Goal: Use online tool/utility: Utilize a website feature to perform a specific function

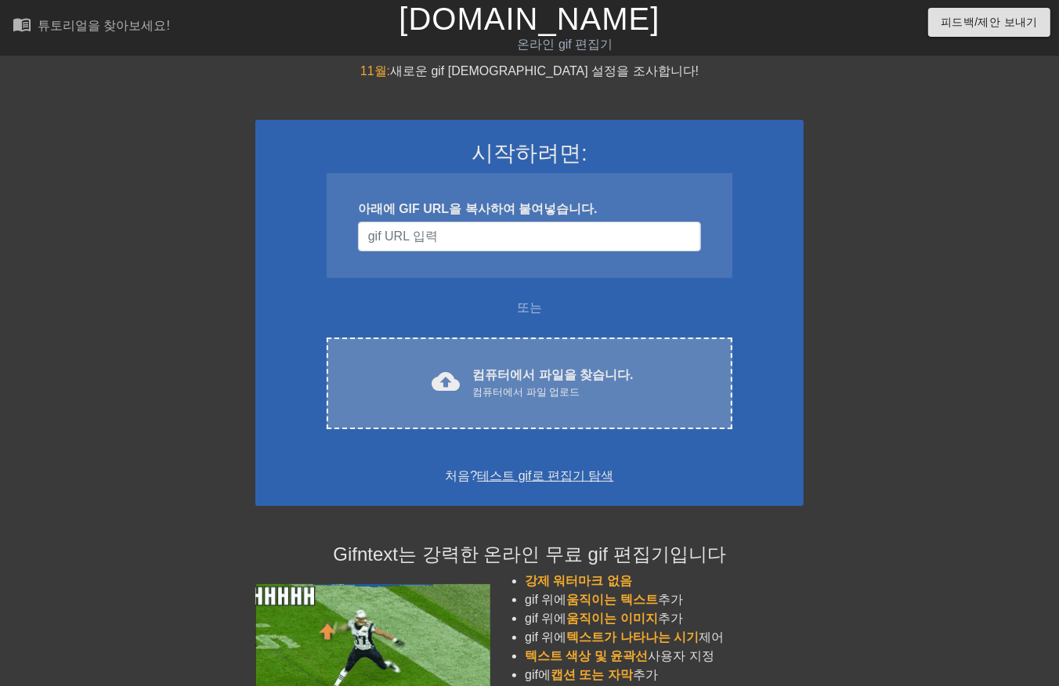
click at [519, 410] on div "cloud_upload 컴퓨터에서 파일을 찾습니다. 컴퓨터에서 파일 업로드 Choose files" at bounding box center [530, 384] width 406 height 92
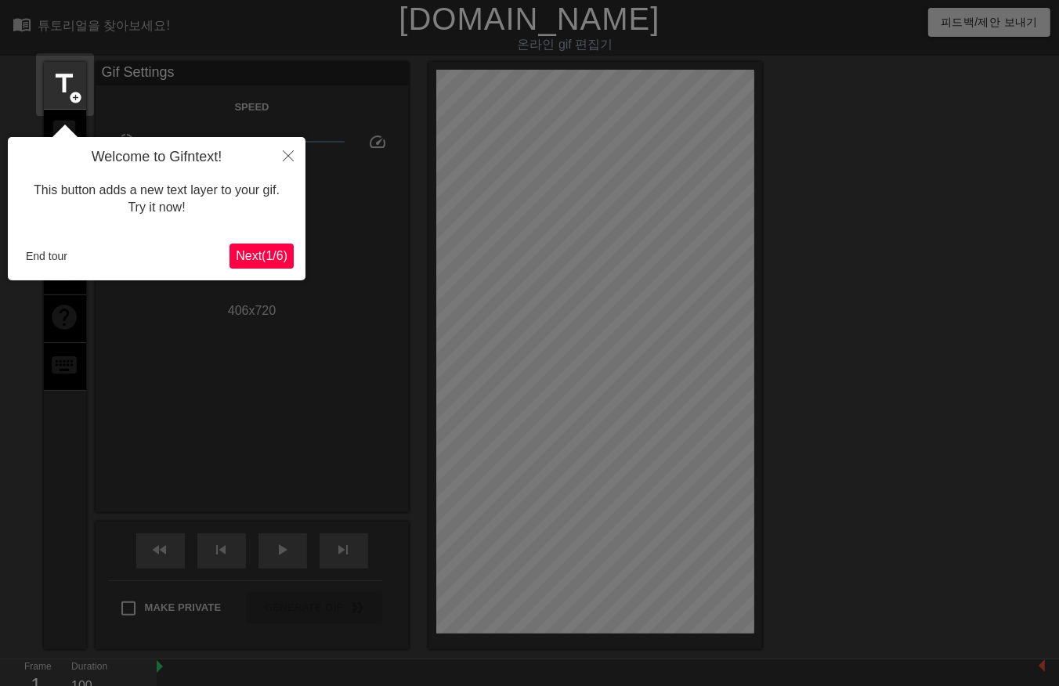
scroll to position [38, 0]
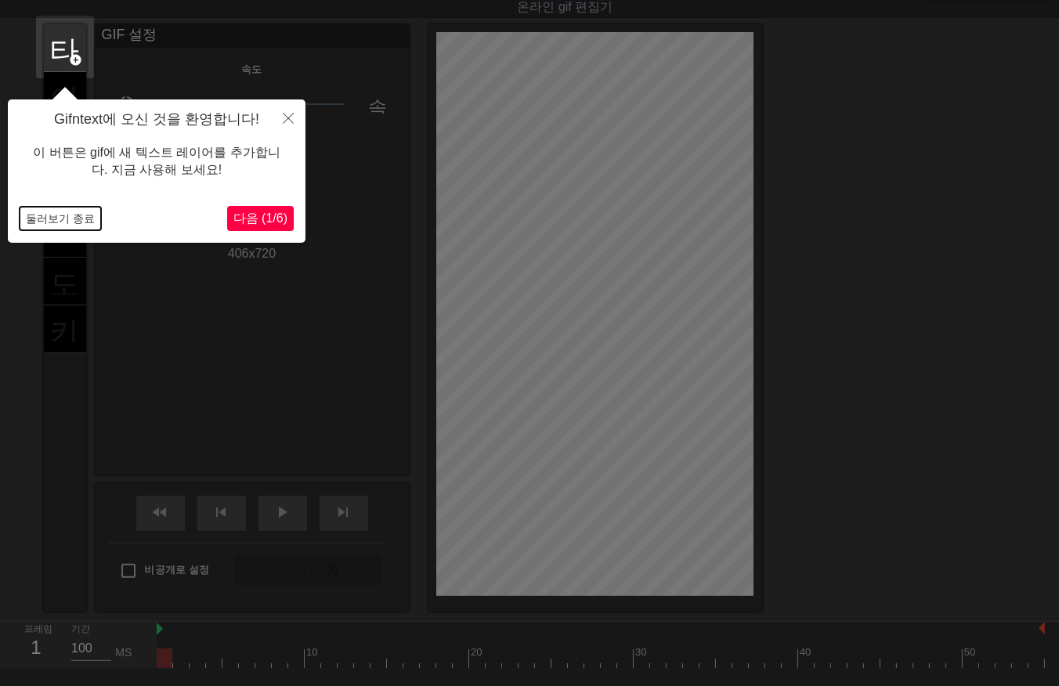
click at [61, 220] on button "둘러보기 종료" at bounding box center [60, 219] width 81 height 24
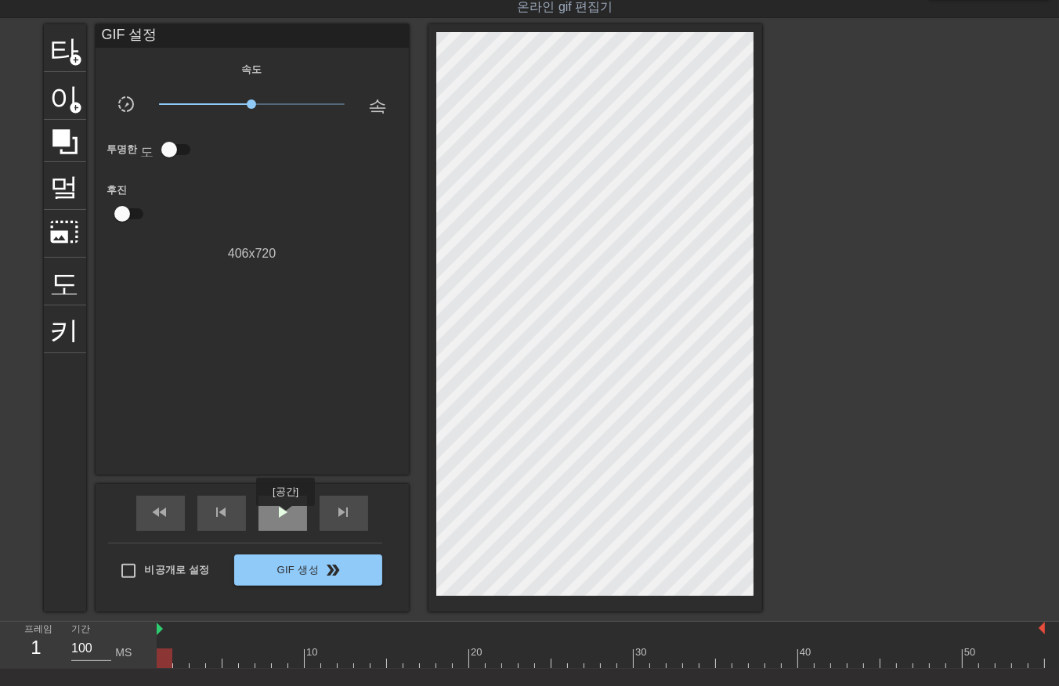
click at [285, 517] on span "play_arrow" at bounding box center [282, 512] width 19 height 19
click at [302, 518] on div "일시 중지" at bounding box center [283, 513] width 49 height 35
click at [157, 664] on div at bounding box center [601, 659] width 889 height 20
click at [177, 662] on div at bounding box center [601, 659] width 889 height 20
click at [201, 664] on div at bounding box center [601, 659] width 889 height 20
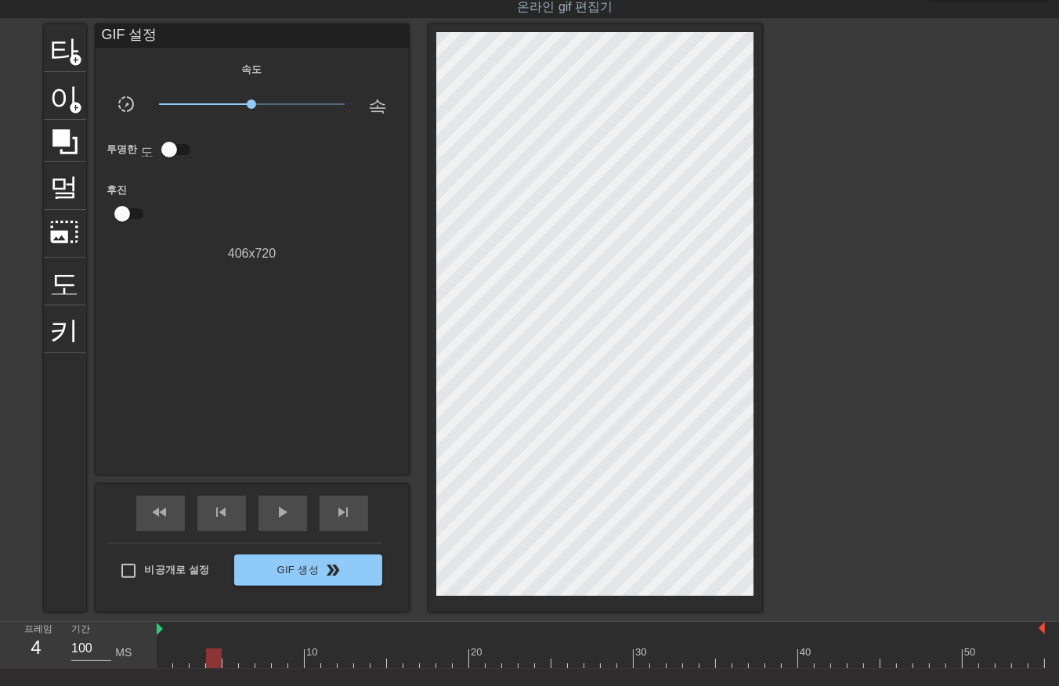
click at [214, 659] on div at bounding box center [601, 659] width 889 height 20
click at [581, 667] on div at bounding box center [601, 659] width 889 height 20
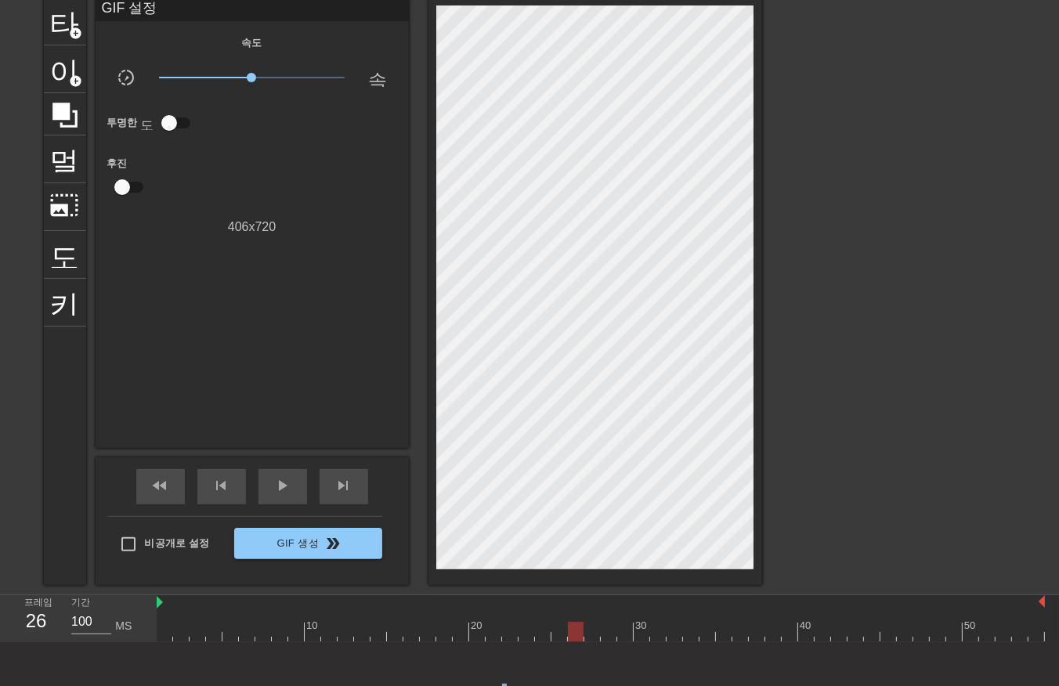
drag, startPoint x: 490, startPoint y: 672, endPoint x: 471, endPoint y: 674, distance: 19.0
click at [488, 672] on div "도구 모음에서 "텍스트 추가" 버튼을 클릭하여 gif에 텍스트 추가를 시작하세요!" at bounding box center [529, 697] width 1059 height 109
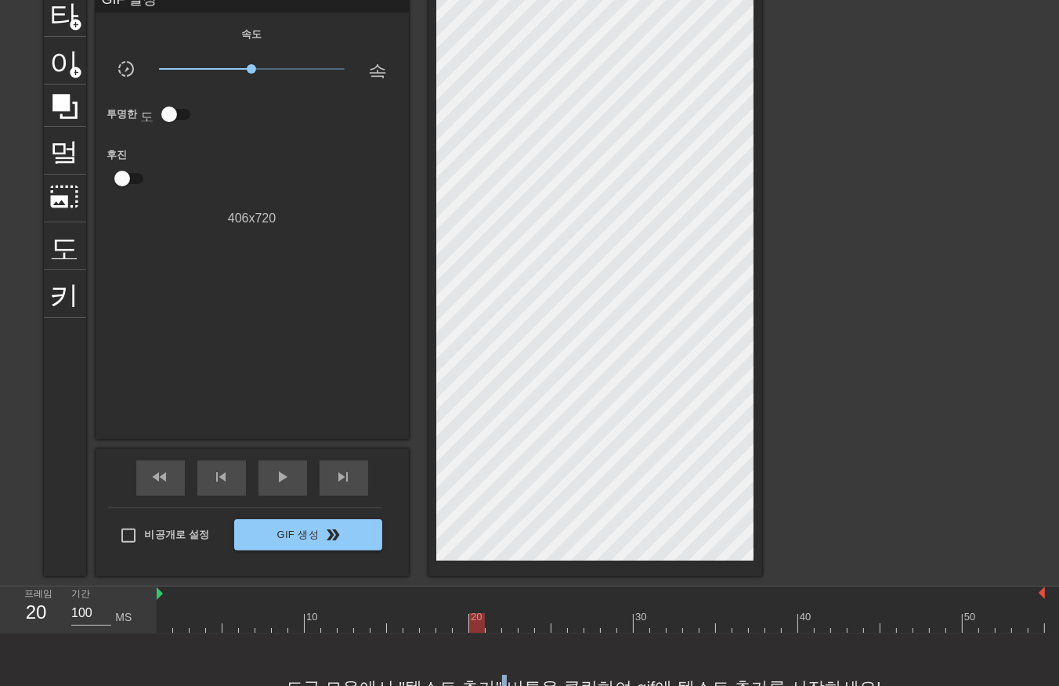
click at [479, 628] on div at bounding box center [601, 624] width 889 height 20
click at [494, 625] on div at bounding box center [601, 624] width 889 height 20
click at [511, 625] on div at bounding box center [601, 624] width 889 height 20
click at [534, 620] on div at bounding box center [601, 624] width 889 height 20
drag, startPoint x: 545, startPoint y: 622, endPoint x: 553, endPoint y: 628, distance: 10.2
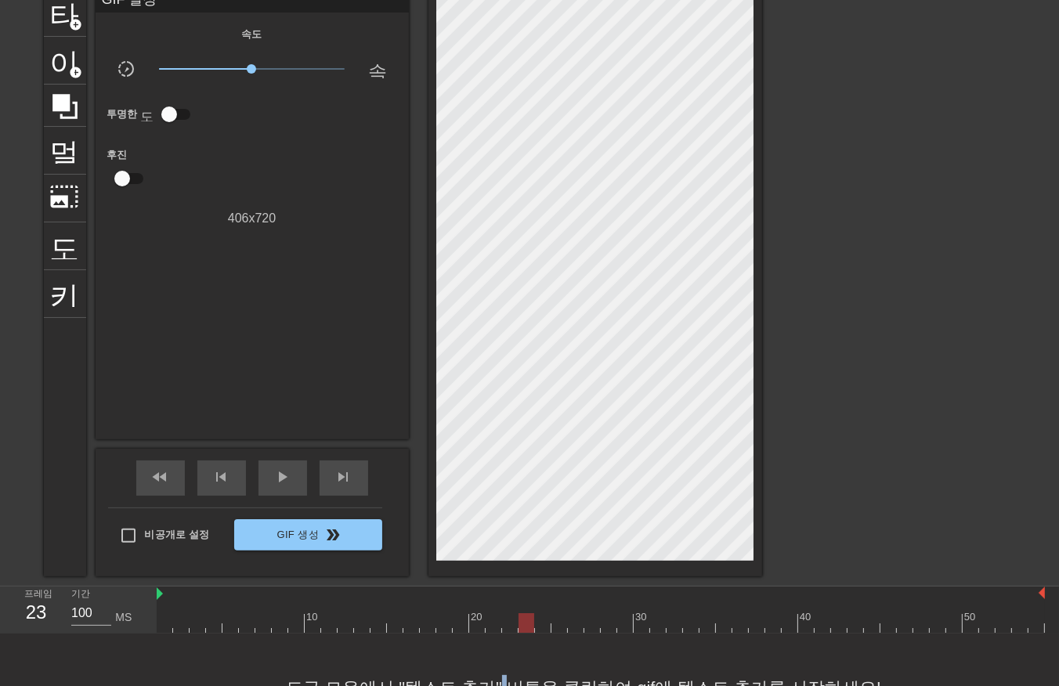
click at [545, 625] on div at bounding box center [601, 624] width 889 height 20
click at [556, 623] on div at bounding box center [601, 624] width 889 height 20
drag, startPoint x: 527, startPoint y: 625, endPoint x: 541, endPoint y: 624, distance: 14.1
click at [527, 625] on div at bounding box center [601, 624] width 889 height 20
click at [543, 624] on div at bounding box center [601, 624] width 889 height 20
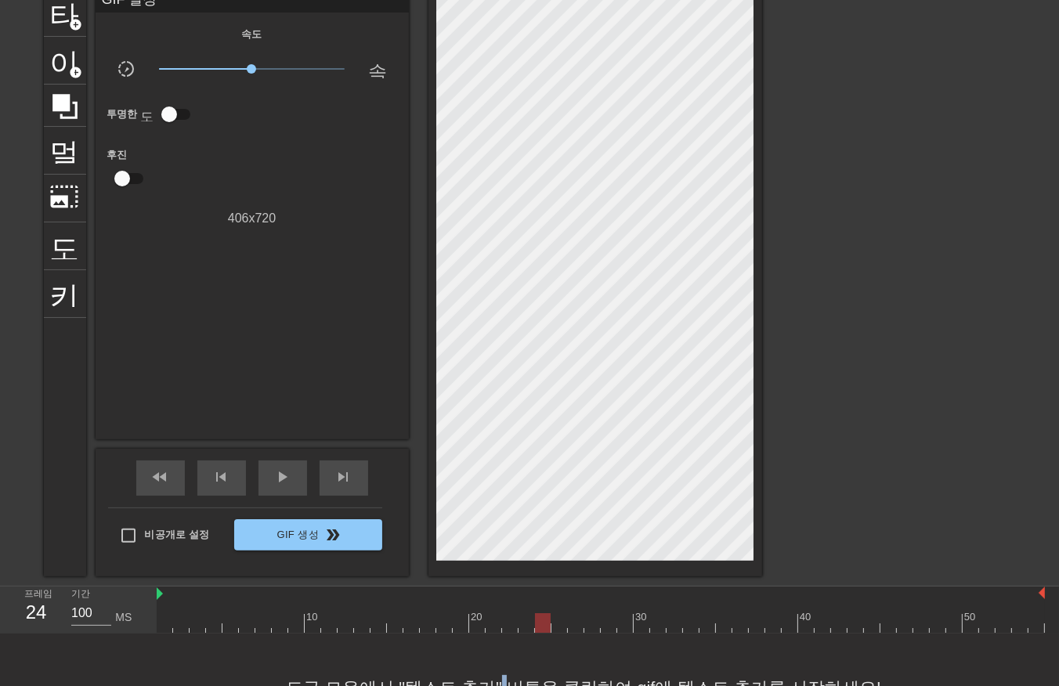
click at [637, 628] on div at bounding box center [601, 624] width 889 height 20
drag, startPoint x: 662, startPoint y: 619, endPoint x: 686, endPoint y: 614, distance: 24.9
click at [663, 619] on div at bounding box center [601, 624] width 889 height 20
click at [694, 608] on div at bounding box center [691, 613] width 16 height 20
drag, startPoint x: 719, startPoint y: 596, endPoint x: 732, endPoint y: 592, distance: 12.9
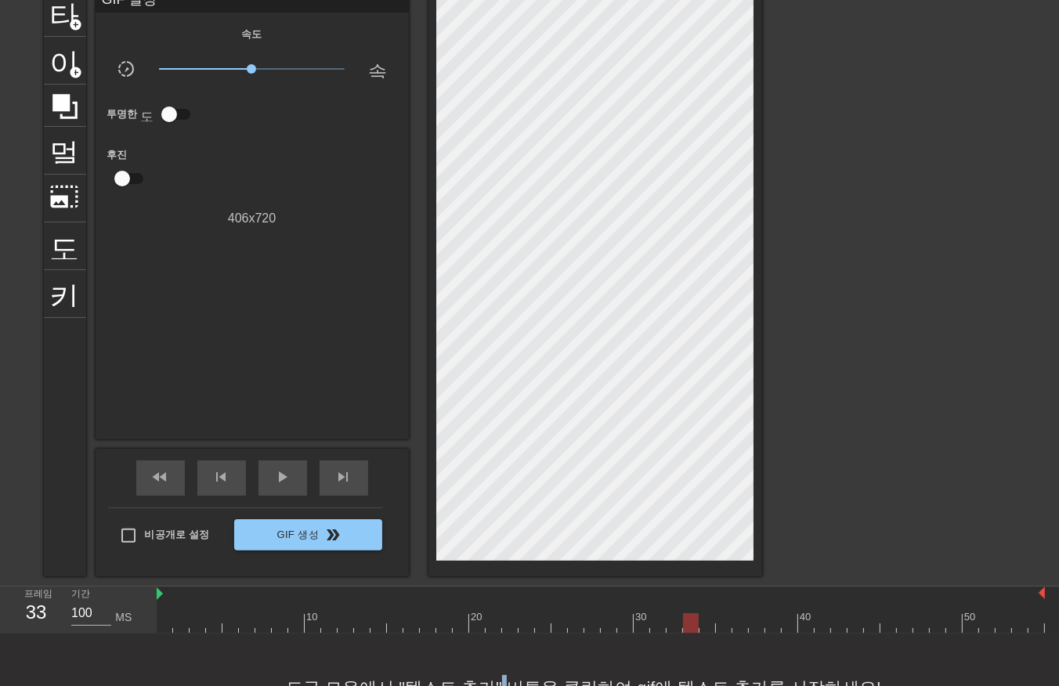
click at [722, 596] on div at bounding box center [601, 595] width 889 height 16
click at [730, 621] on div at bounding box center [601, 624] width 889 height 20
click at [768, 622] on div at bounding box center [601, 624] width 889 height 20
click at [773, 625] on div at bounding box center [774, 624] width 16 height 20
click at [762, 625] on div at bounding box center [757, 624] width 16 height 20
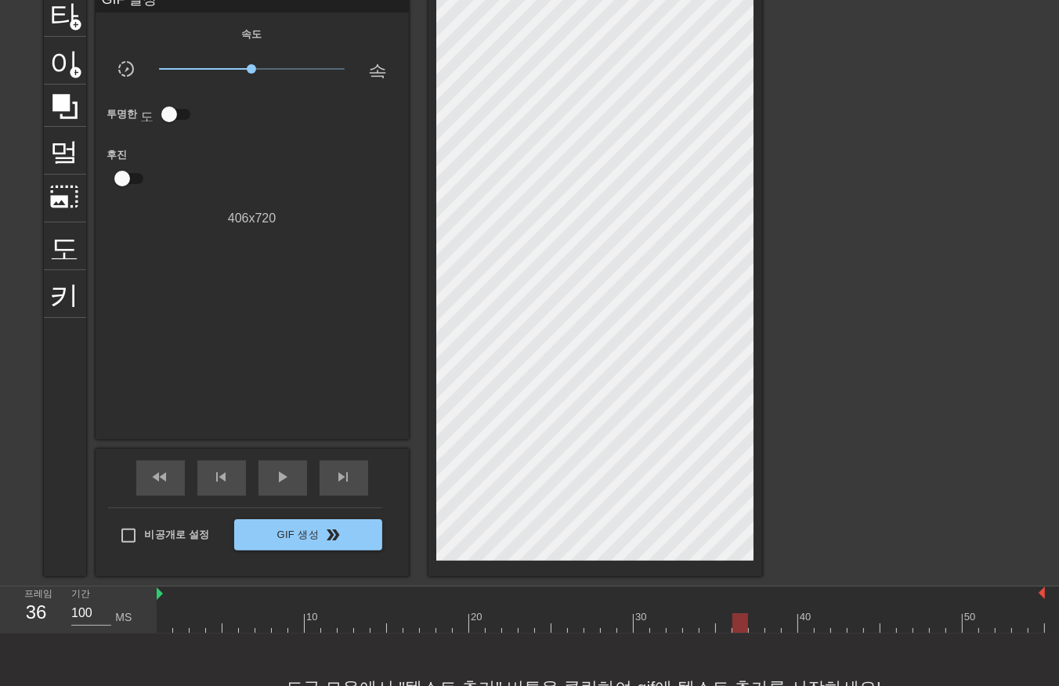
click at [742, 632] on div at bounding box center [601, 624] width 889 height 20
click at [725, 631] on div at bounding box center [601, 624] width 889 height 20
click at [701, 636] on div "도구 모음에서 "텍스트 추가" 버튼을 클릭하여 gif에 텍스트 추가를 시작하세요!" at bounding box center [529, 688] width 1059 height 109
click at [700, 625] on div at bounding box center [601, 624] width 889 height 20
click at [677, 629] on div at bounding box center [601, 624] width 889 height 20
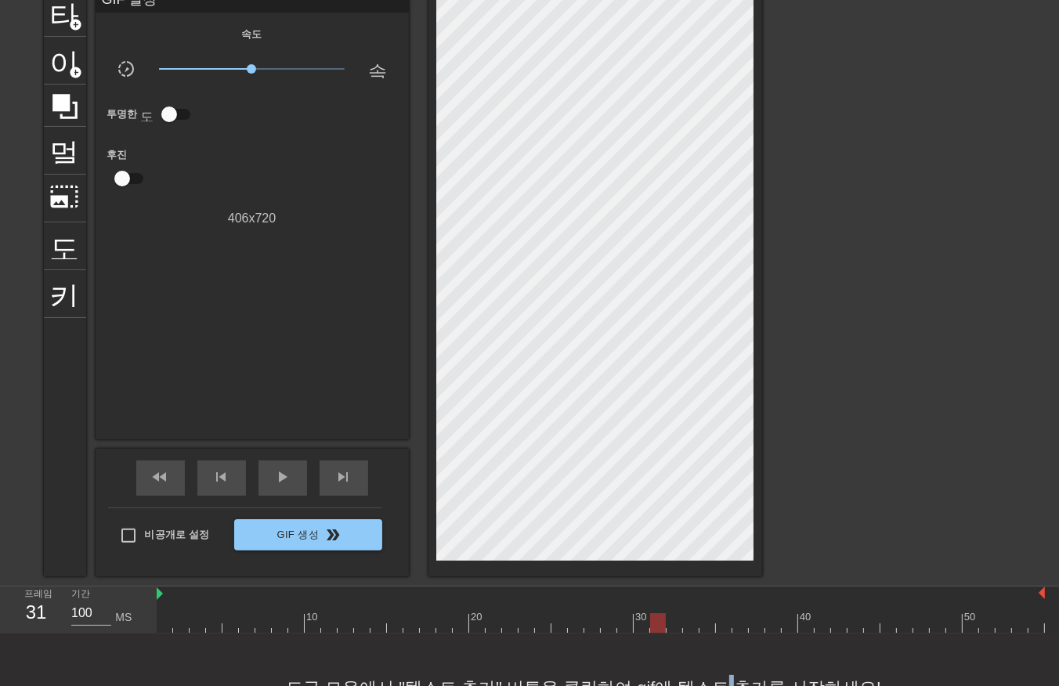
click at [655, 631] on div at bounding box center [601, 624] width 889 height 20
click at [608, 650] on div "도구 모음에서 "텍스트 추가" 버튼을 클릭하여 gif에 텍스트 추가를 시작하세요!" at bounding box center [529, 688] width 1059 height 109
drag, startPoint x: 580, startPoint y: 630, endPoint x: 592, endPoint y: 624, distance: 13.3
click at [583, 628] on div at bounding box center [601, 624] width 889 height 20
drag, startPoint x: 607, startPoint y: 621, endPoint x: 625, endPoint y: 611, distance: 21.0
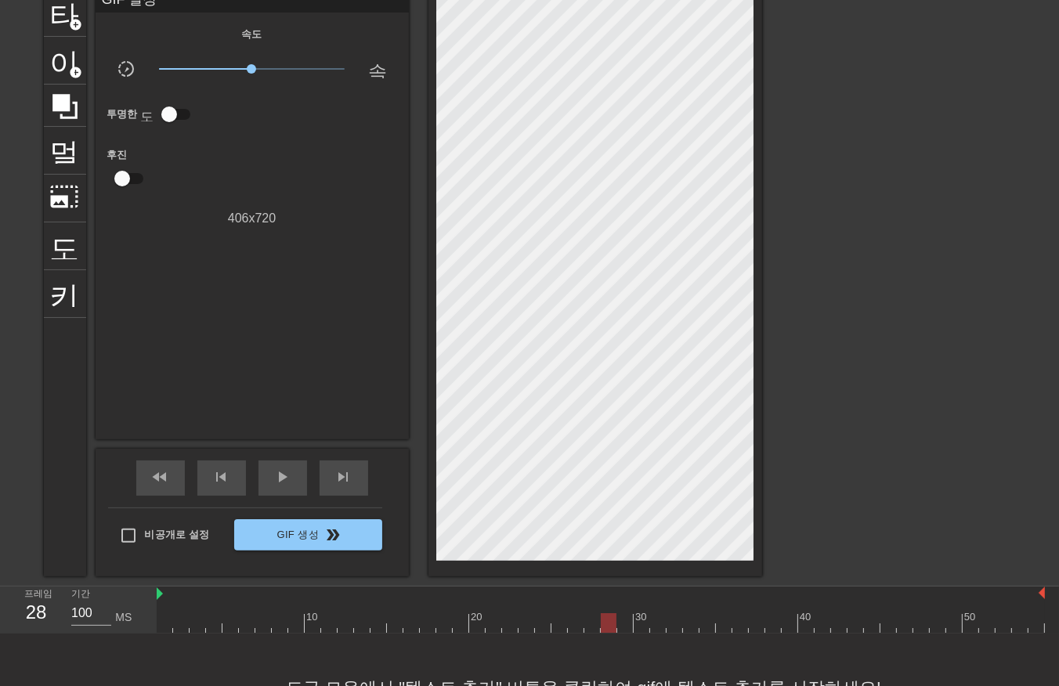
click at [617, 615] on div at bounding box center [601, 624] width 889 height 20
drag, startPoint x: 629, startPoint y: 611, endPoint x: 646, endPoint y: 604, distance: 17.9
click at [639, 607] on div "10 20 30 40 50" at bounding box center [601, 615] width 889 height 25
drag, startPoint x: 649, startPoint y: 604, endPoint x: 659, endPoint y: 599, distance: 11.2
click at [654, 603] on div "10 20 30 40 50" at bounding box center [601, 615] width 889 height 25
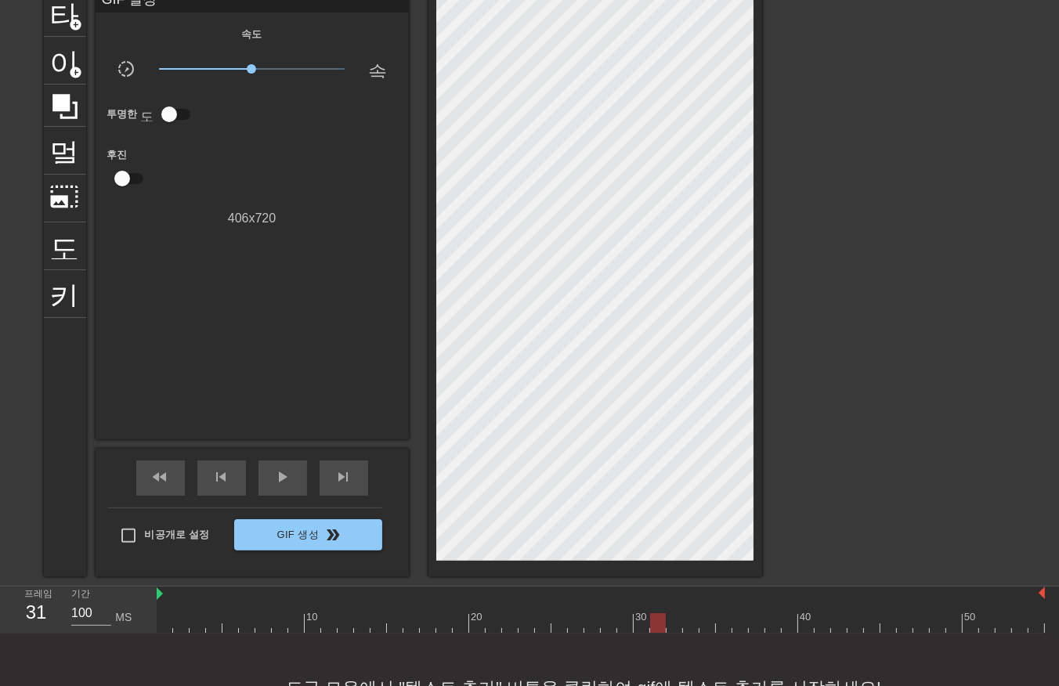
drag, startPoint x: 659, startPoint y: 599, endPoint x: 671, endPoint y: 596, distance: 12.2
click at [671, 596] on div at bounding box center [601, 595] width 889 height 16
drag, startPoint x: 683, startPoint y: 590, endPoint x: 703, endPoint y: 582, distance: 21.1
click at [698, 586] on div "프레임 31 기간 100 MS 10 20 30 40 50" at bounding box center [529, 610] width 1059 height 48
drag, startPoint x: 703, startPoint y: 582, endPoint x: 715, endPoint y: 586, distance: 12.4
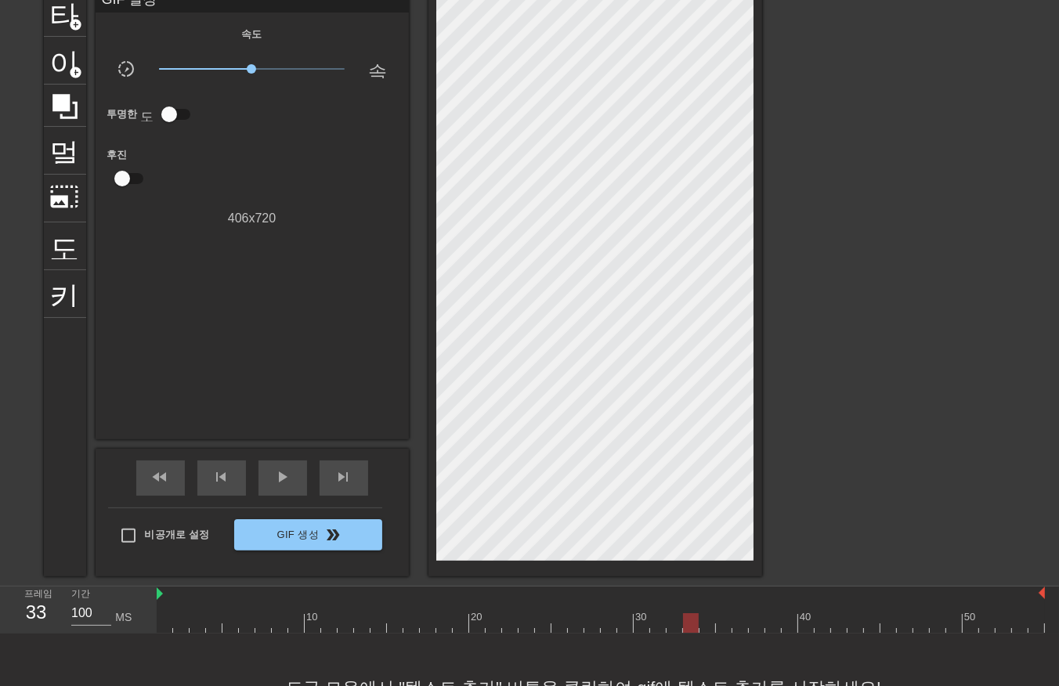
click at [715, 586] on div "menu_book 튜토리얼을 찾아보세요! Gifntext.com 온라인 gif 편집기 피드백/제안 보내기 타이틀 add_circle 이미지 a…" at bounding box center [529, 335] width 1059 height 816
drag, startPoint x: 715, startPoint y: 586, endPoint x: 748, endPoint y: 617, distance: 46.0
click at [746, 621] on div at bounding box center [601, 624] width 889 height 20
drag, startPoint x: 751, startPoint y: 617, endPoint x: 777, endPoint y: 609, distance: 27.3
click at [771, 612] on div "10 20 30 40 50" at bounding box center [601, 610] width 889 height 46
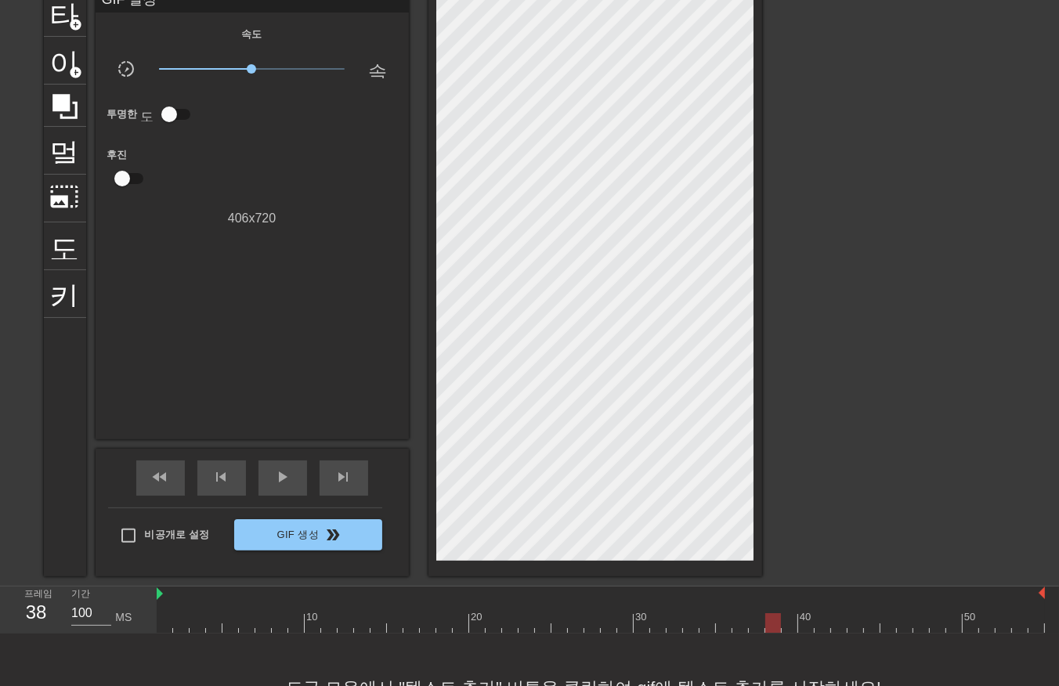
drag, startPoint x: 781, startPoint y: 609, endPoint x: 793, endPoint y: 605, distance: 12.4
click at [788, 606] on div "10 20 30 40 50" at bounding box center [601, 615] width 889 height 25
drag, startPoint x: 799, startPoint y: 605, endPoint x: 813, endPoint y: 597, distance: 16.1
click at [805, 603] on div "10 20 30 40 50" at bounding box center [601, 615] width 889 height 25
drag, startPoint x: 867, startPoint y: 614, endPoint x: 866, endPoint y: 622, distance: 8.7
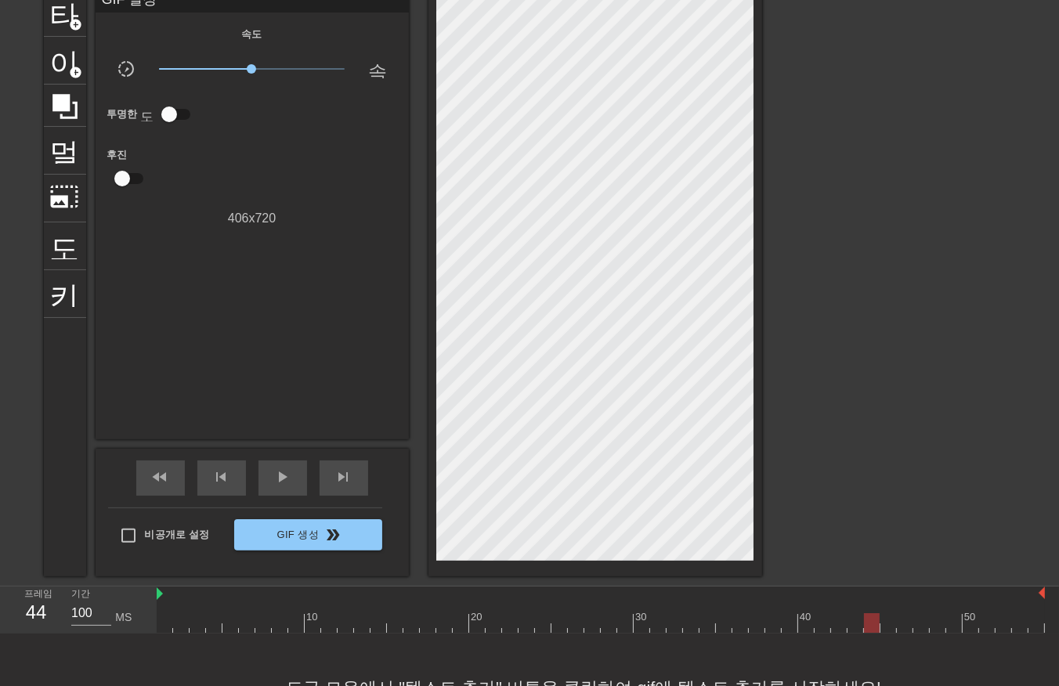
click at [867, 617] on div at bounding box center [872, 624] width 16 height 20
click at [862, 631] on div at bounding box center [601, 624] width 889 height 20
drag, startPoint x: 878, startPoint y: 625, endPoint x: 891, endPoint y: 621, distance: 14.1
click at [887, 622] on div at bounding box center [601, 624] width 889 height 20
click at [896, 617] on div at bounding box center [601, 624] width 889 height 20
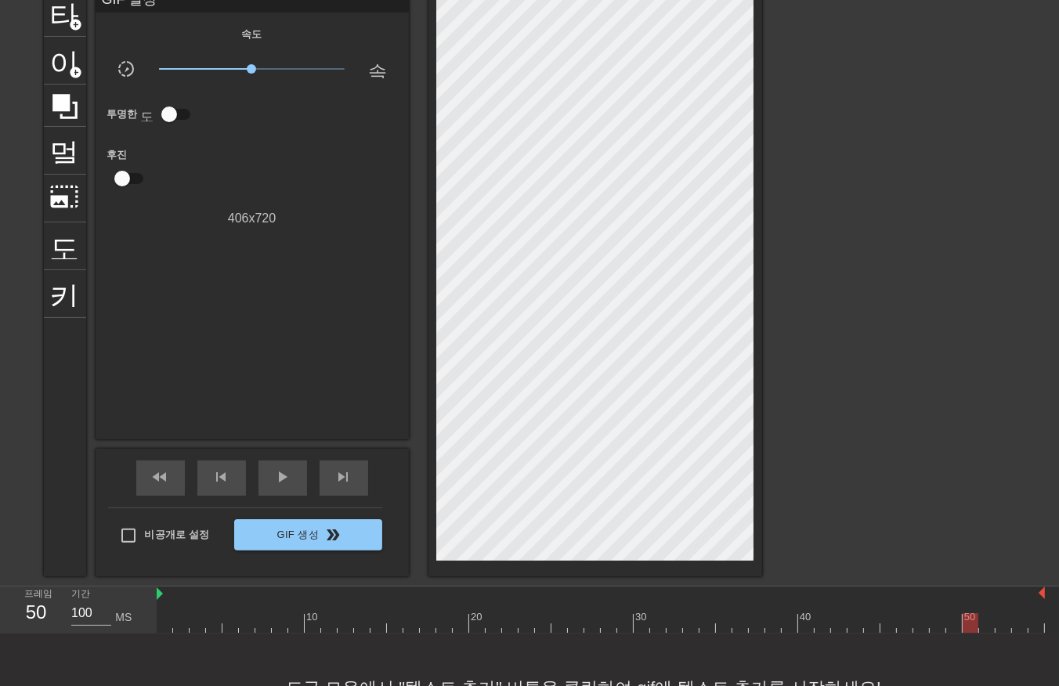
click at [966, 625] on div at bounding box center [601, 624] width 889 height 20
click at [160, 628] on div at bounding box center [601, 624] width 889 height 20
click at [758, 628] on div at bounding box center [601, 624] width 889 height 20
click at [773, 625] on div at bounding box center [601, 624] width 889 height 20
click at [791, 624] on div at bounding box center [601, 624] width 889 height 20
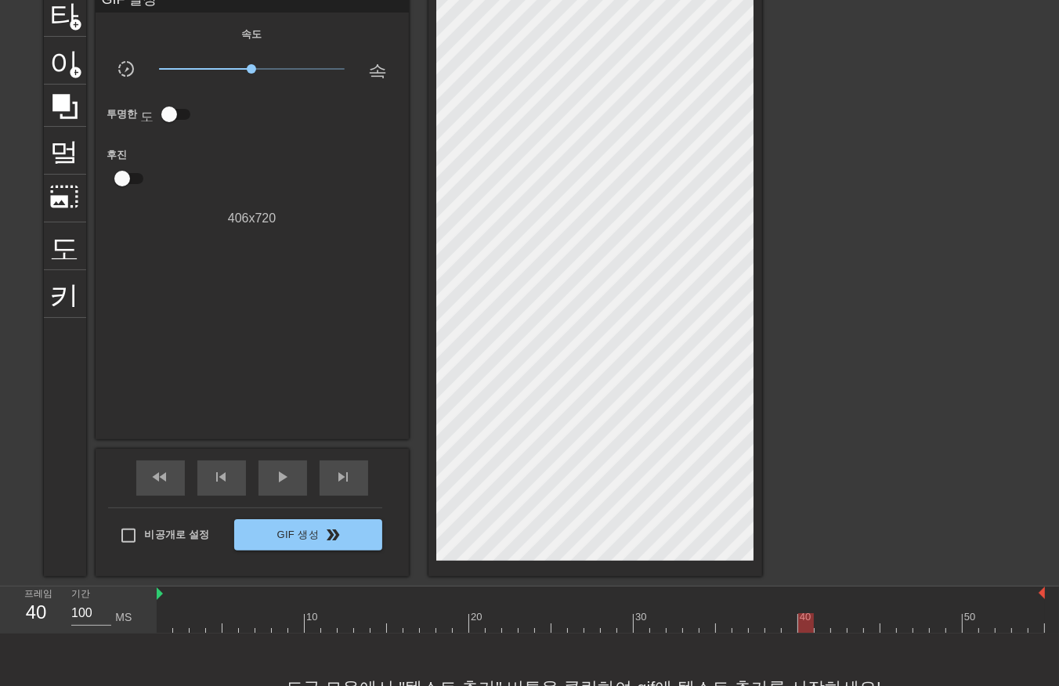
drag, startPoint x: 813, startPoint y: 628, endPoint x: 819, endPoint y: 636, distance: 10.0
click at [815, 635] on div "menu_book 튜토리얼을 찾아보세요! Gifntext.com 온라인 gif 편집기 피드백/제안 보내기 타이틀 add_circle 이미지 a…" at bounding box center [529, 335] width 1059 height 816
drag, startPoint x: 839, startPoint y: 625, endPoint x: 846, endPoint y: 631, distance: 9.4
click at [844, 629] on div at bounding box center [601, 624] width 889 height 20
click at [851, 628] on div at bounding box center [601, 624] width 889 height 20
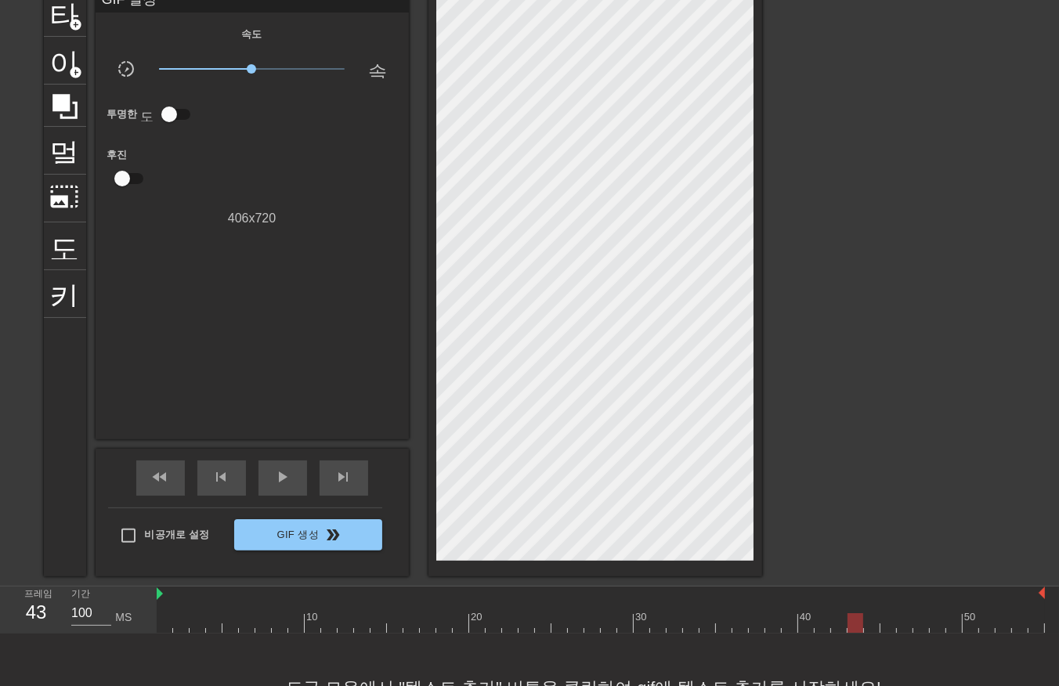
click at [873, 632] on div at bounding box center [601, 624] width 889 height 20
click at [893, 621] on div at bounding box center [601, 624] width 889 height 20
drag, startPoint x: 805, startPoint y: 628, endPoint x: 813, endPoint y: 646, distance: 19.7
click at [807, 638] on div "menu_book 튜토리얼을 찾아보세요! Gifntext.com 온라인 gif 편집기 피드백/제안 보내기 타이틀 add_circle 이미지 a…" at bounding box center [529, 335] width 1059 height 816
click at [820, 625] on div at bounding box center [601, 624] width 889 height 20
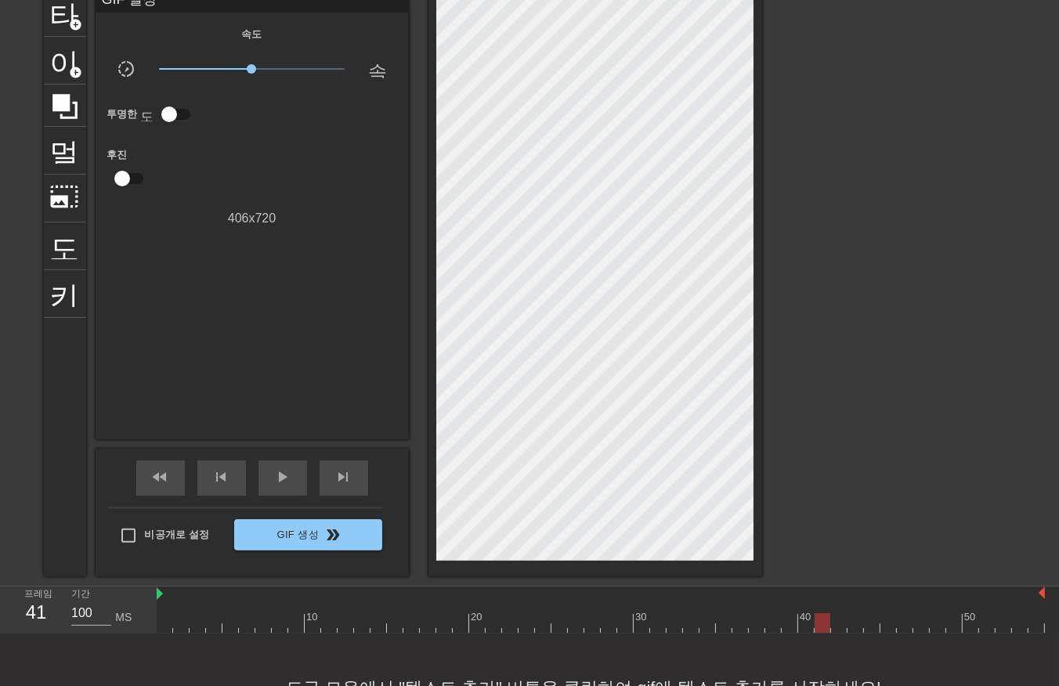
drag, startPoint x: 835, startPoint y: 629, endPoint x: 854, endPoint y: 631, distance: 18.9
click at [839, 629] on div at bounding box center [601, 624] width 889 height 20
drag, startPoint x: 856, startPoint y: 628, endPoint x: 868, endPoint y: 625, distance: 12.9
click at [857, 628] on div at bounding box center [601, 624] width 889 height 20
click at [870, 623] on div at bounding box center [601, 624] width 889 height 20
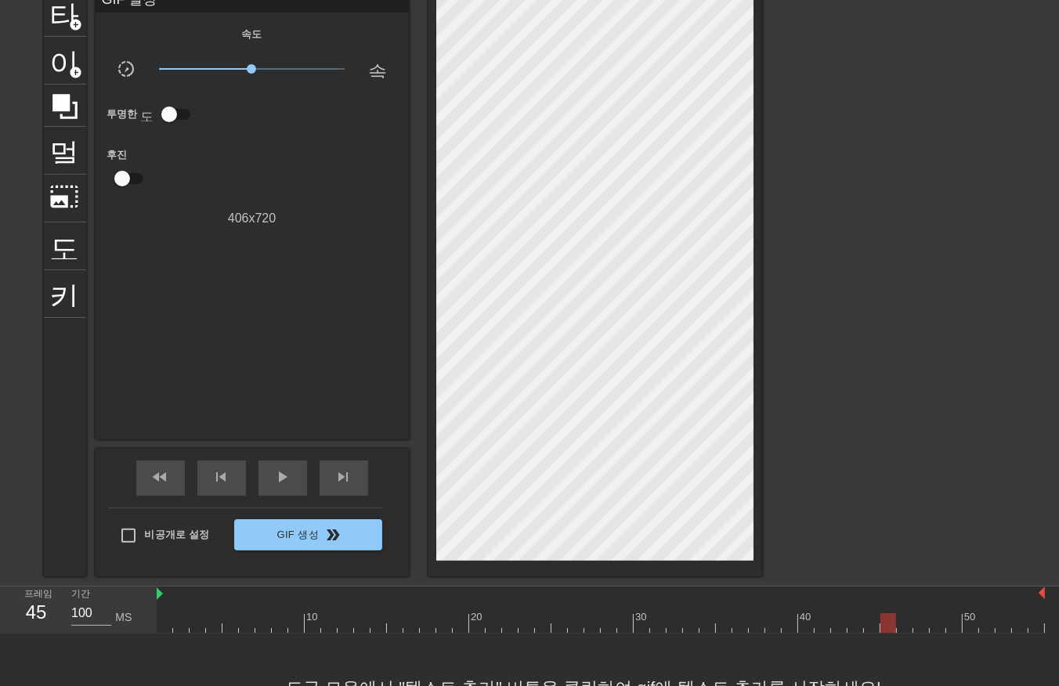
click at [886, 625] on div at bounding box center [601, 624] width 889 height 20
drag, startPoint x: 168, startPoint y: 616, endPoint x: 176, endPoint y: 638, distance: 23.0
click at [170, 617] on div at bounding box center [601, 624] width 889 height 20
drag, startPoint x: 182, startPoint y: 625, endPoint x: 190, endPoint y: 631, distance: 10.7
click at [182, 625] on div at bounding box center [601, 624] width 889 height 20
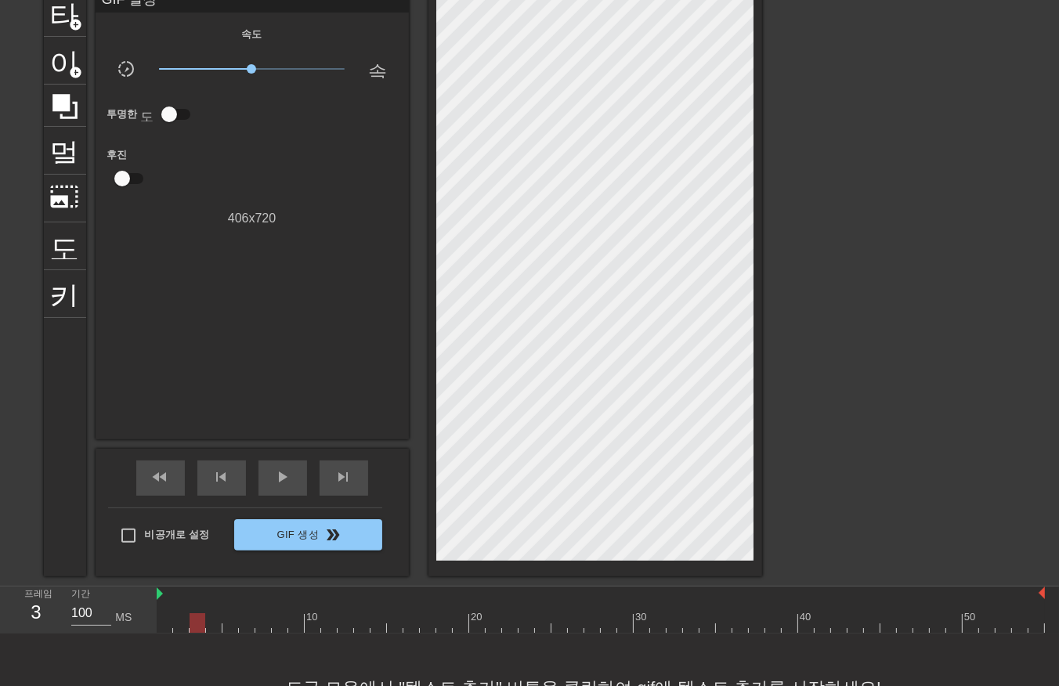
click at [194, 621] on div at bounding box center [601, 624] width 889 height 20
click at [215, 617] on div at bounding box center [601, 624] width 889 height 20
drag, startPoint x: 231, startPoint y: 619, endPoint x: 238, endPoint y: 627, distance: 10.5
click at [231, 621] on div at bounding box center [601, 624] width 889 height 20
click at [245, 627] on div at bounding box center [601, 624] width 889 height 20
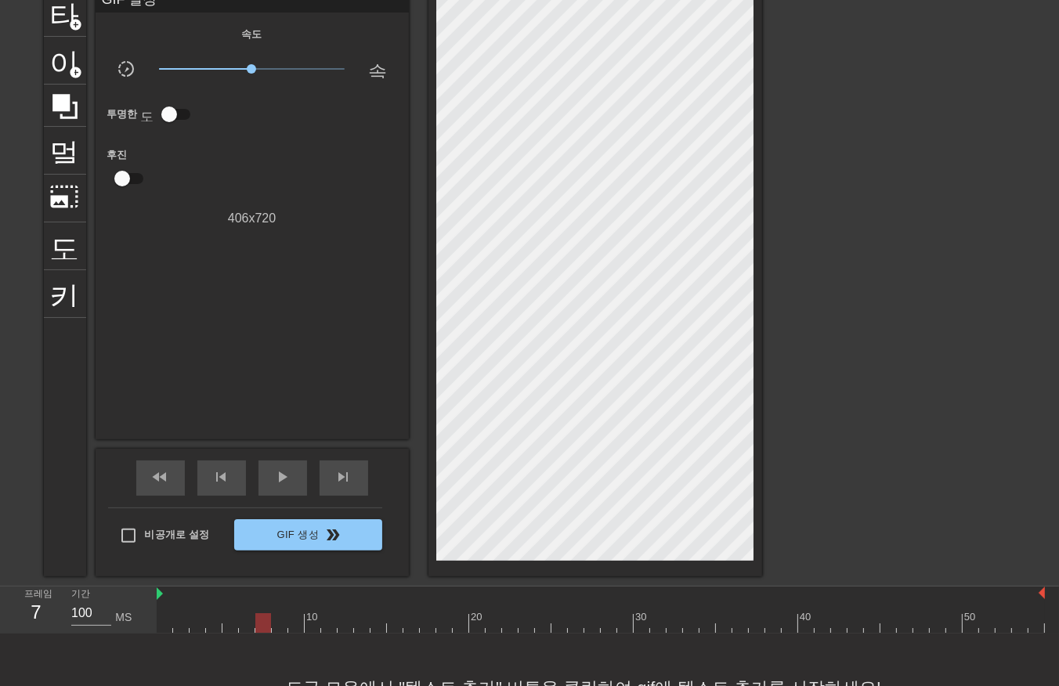
click at [263, 622] on div at bounding box center [601, 624] width 889 height 20
click at [279, 621] on div at bounding box center [601, 624] width 889 height 20
drag, startPoint x: 291, startPoint y: 624, endPoint x: 299, endPoint y: 625, distance: 7.9
click at [298, 625] on div at bounding box center [601, 624] width 889 height 20
click at [315, 625] on div at bounding box center [601, 624] width 889 height 20
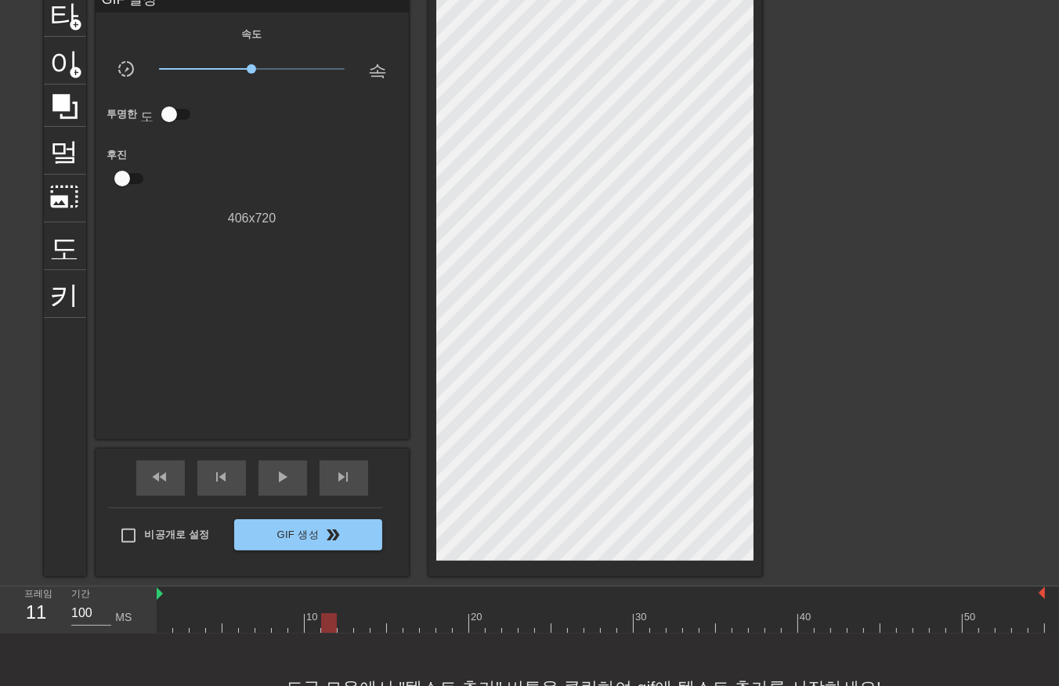
click at [331, 621] on div at bounding box center [601, 624] width 889 height 20
click at [346, 624] on div at bounding box center [601, 624] width 889 height 20
drag, startPoint x: 361, startPoint y: 620, endPoint x: 361, endPoint y: 628, distance: 8.6
click at [361, 628] on div at bounding box center [601, 624] width 889 height 20
click at [379, 623] on div at bounding box center [601, 624] width 889 height 20
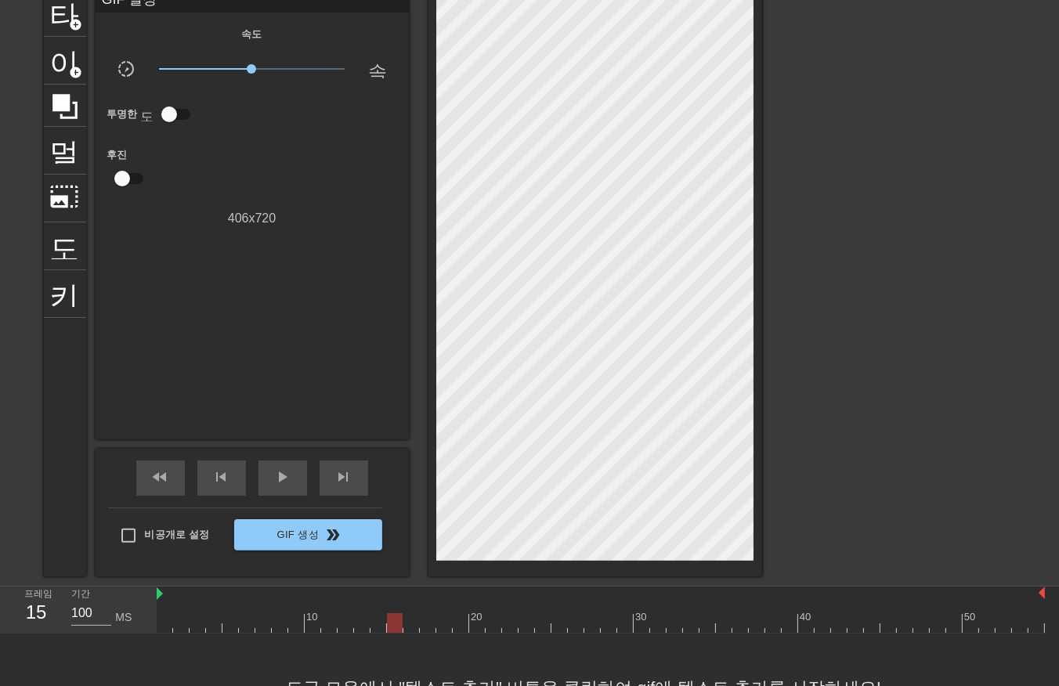
click at [395, 622] on div at bounding box center [601, 624] width 889 height 20
click at [410, 623] on div at bounding box center [601, 624] width 889 height 20
drag, startPoint x: 423, startPoint y: 624, endPoint x: 441, endPoint y: 619, distance: 18.6
click at [427, 625] on div at bounding box center [601, 624] width 889 height 20
drag, startPoint x: 444, startPoint y: 616, endPoint x: 453, endPoint y: 617, distance: 9.5
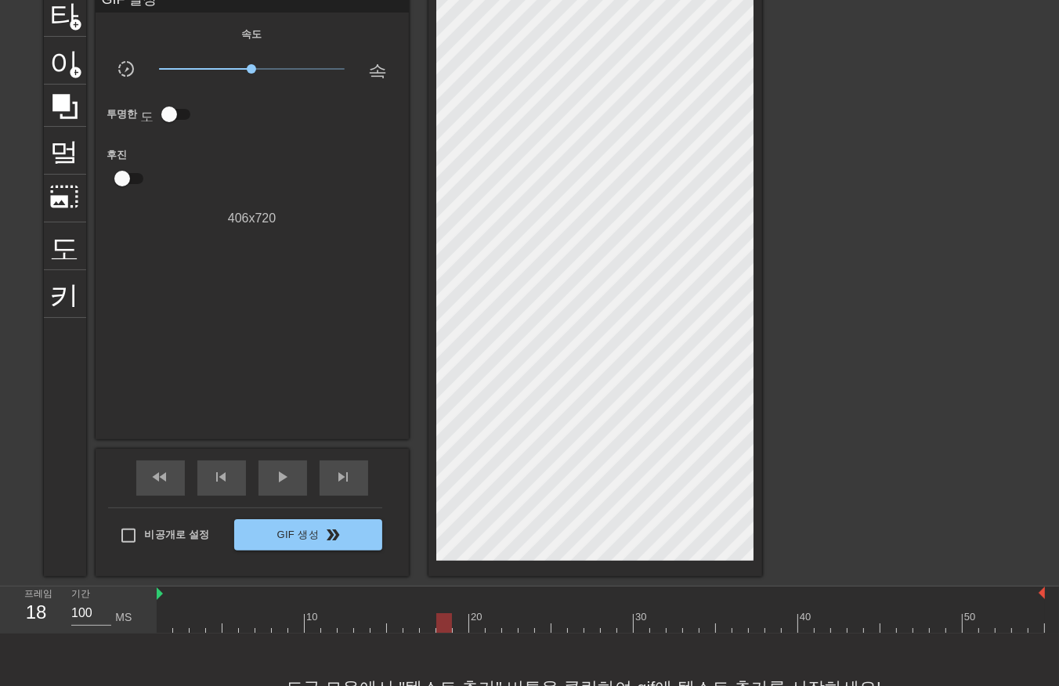
click at [450, 617] on div at bounding box center [601, 624] width 889 height 20
click at [458, 622] on div at bounding box center [601, 624] width 889 height 20
drag, startPoint x: 475, startPoint y: 625, endPoint x: 487, endPoint y: 623, distance: 11.9
click at [476, 625] on div at bounding box center [601, 624] width 889 height 20
click at [496, 622] on div at bounding box center [601, 624] width 889 height 20
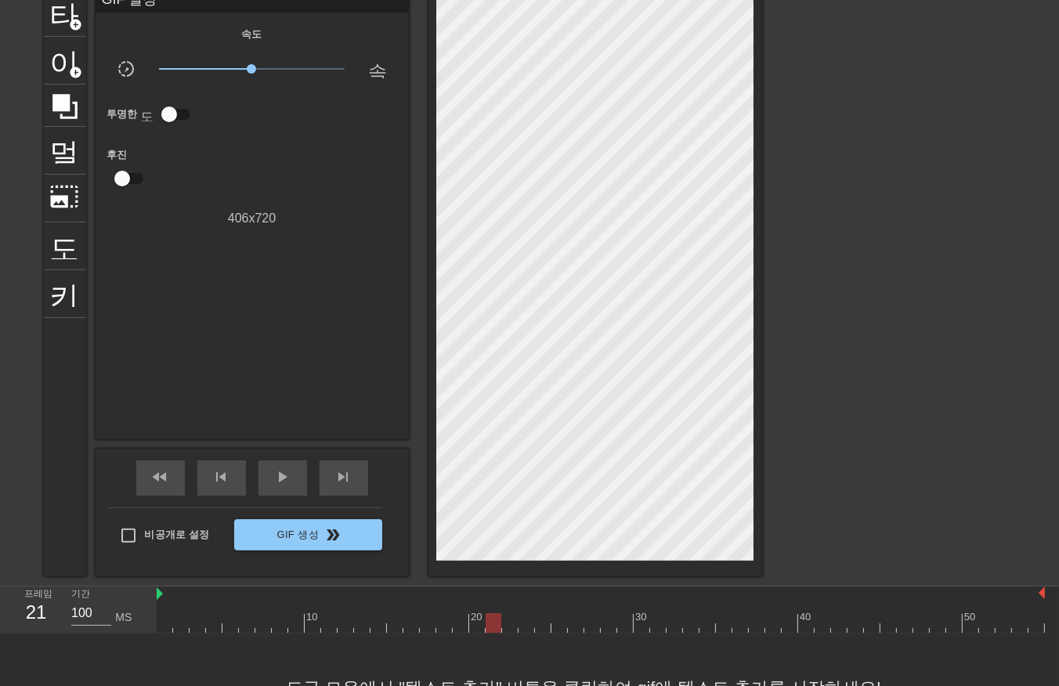
click at [514, 624] on div at bounding box center [601, 624] width 889 height 20
click at [526, 619] on div at bounding box center [601, 624] width 889 height 20
drag, startPoint x: 544, startPoint y: 622, endPoint x: 552, endPoint y: 623, distance: 7.9
click at [546, 625] on div at bounding box center [601, 624] width 889 height 20
drag, startPoint x: 559, startPoint y: 625, endPoint x: 573, endPoint y: 623, distance: 13.4
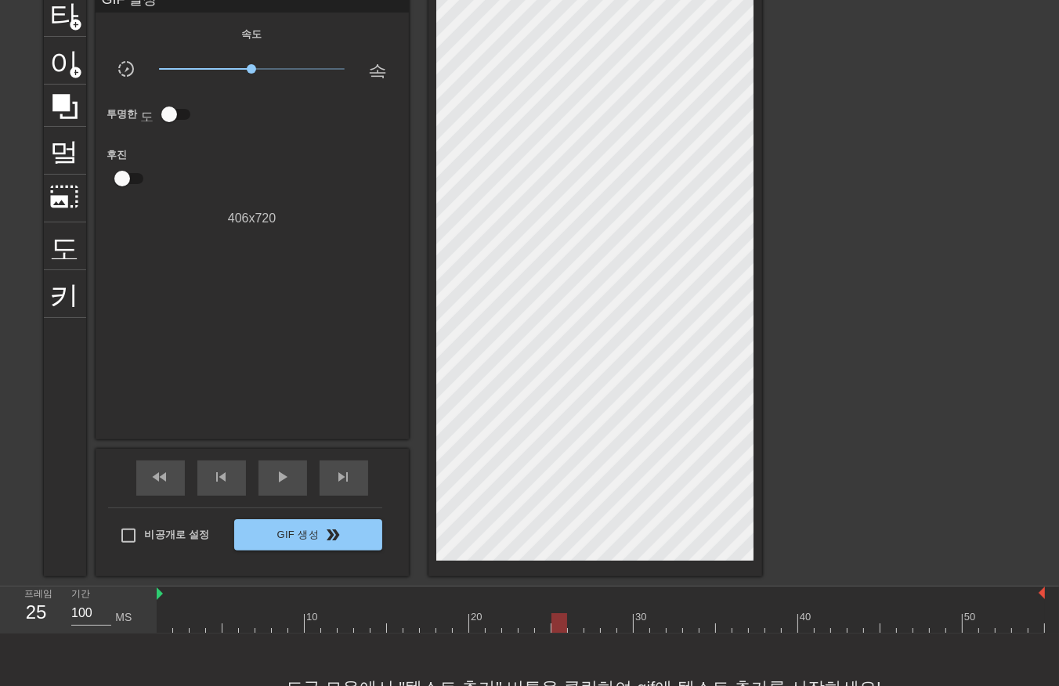
click at [561, 625] on div at bounding box center [601, 624] width 889 height 20
click at [575, 622] on div at bounding box center [601, 624] width 889 height 20
click at [594, 624] on div at bounding box center [601, 624] width 889 height 20
drag, startPoint x: 607, startPoint y: 620, endPoint x: 614, endPoint y: 621, distance: 7.9
click at [609, 622] on div at bounding box center [601, 624] width 889 height 20
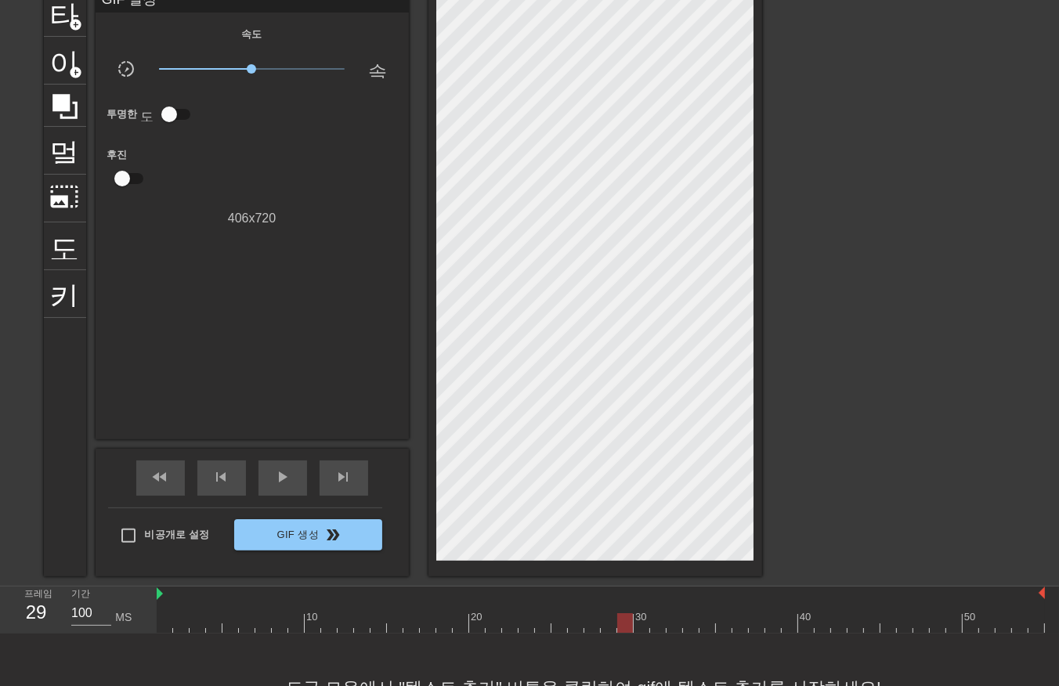
drag, startPoint x: 624, startPoint y: 620, endPoint x: 639, endPoint y: 621, distance: 14.9
click at [629, 627] on div at bounding box center [601, 624] width 889 height 20
drag, startPoint x: 643, startPoint y: 622, endPoint x: 654, endPoint y: 617, distance: 11.9
click at [645, 623] on div at bounding box center [601, 624] width 889 height 20
drag, startPoint x: 653, startPoint y: 620, endPoint x: 668, endPoint y: 619, distance: 15.7
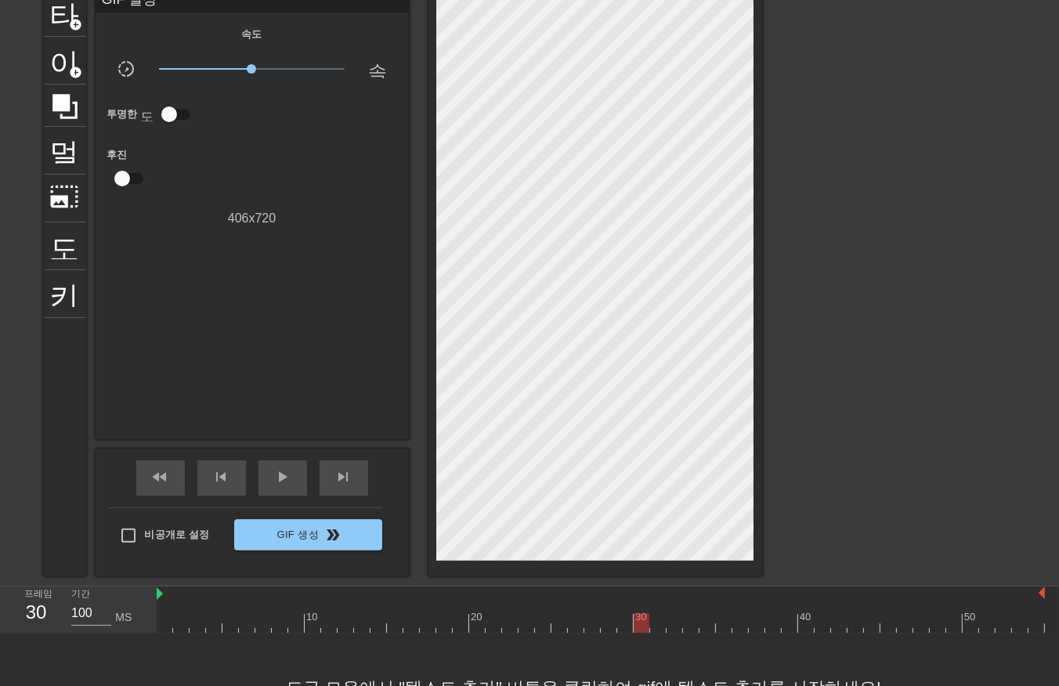
click at [662, 624] on div at bounding box center [601, 624] width 889 height 20
click at [680, 622] on div at bounding box center [601, 624] width 889 height 20
drag, startPoint x: 690, startPoint y: 621, endPoint x: 703, endPoint y: 614, distance: 14.4
click at [692, 621] on div at bounding box center [601, 624] width 889 height 20
drag, startPoint x: 708, startPoint y: 617, endPoint x: 719, endPoint y: 625, distance: 13.5
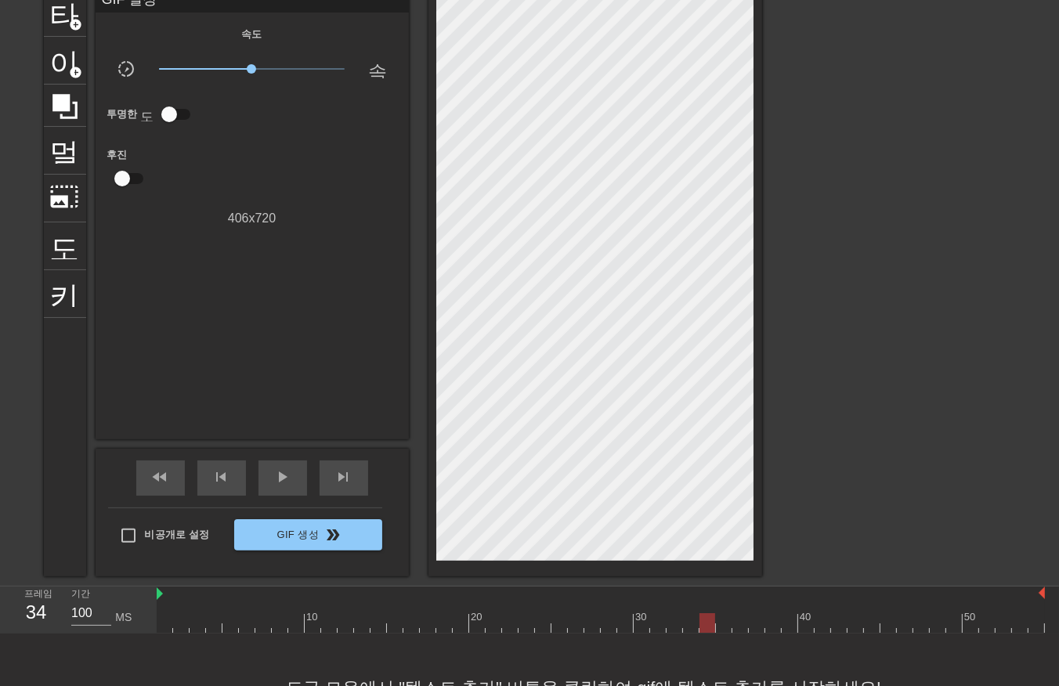
click at [715, 628] on div at bounding box center [601, 624] width 889 height 20
drag, startPoint x: 726, startPoint y: 627, endPoint x: 731, endPoint y: 641, distance: 15.1
click at [725, 632] on div at bounding box center [601, 624] width 889 height 20
click at [739, 629] on div at bounding box center [601, 624] width 889 height 20
click at [755, 630] on div at bounding box center [601, 624] width 889 height 20
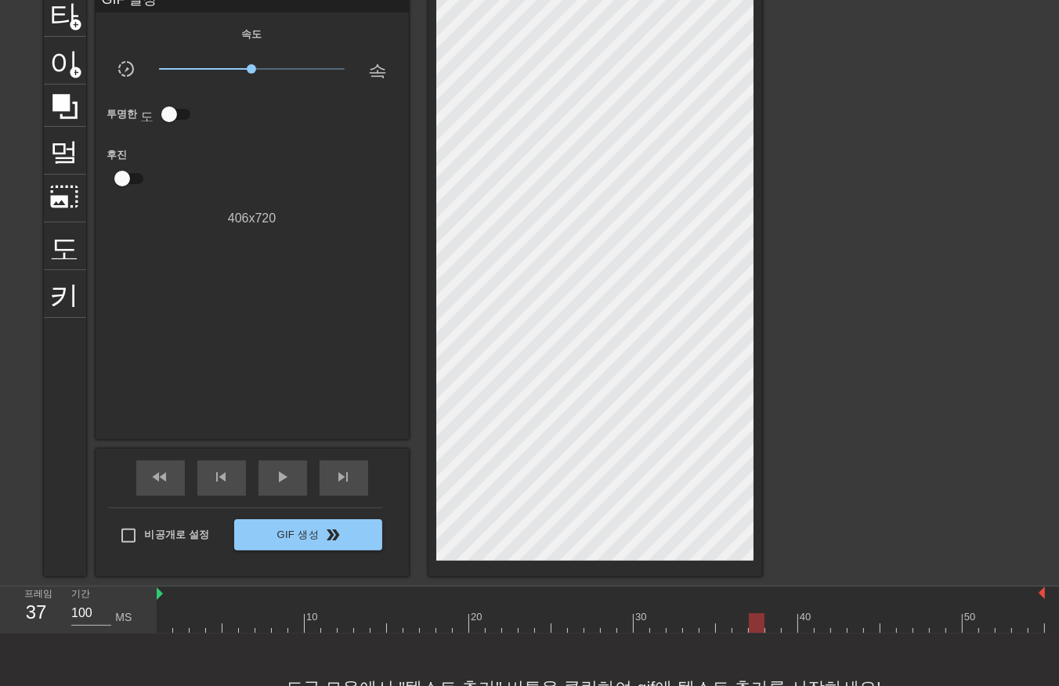
click at [770, 630] on div at bounding box center [601, 624] width 889 height 20
drag, startPoint x: 788, startPoint y: 622, endPoint x: 784, endPoint y: 629, distance: 8.5
click at [787, 625] on div at bounding box center [601, 624] width 889 height 20
click at [806, 628] on div at bounding box center [601, 624] width 889 height 20
click at [824, 632] on div "10 20 30 40 50" at bounding box center [601, 610] width 889 height 47
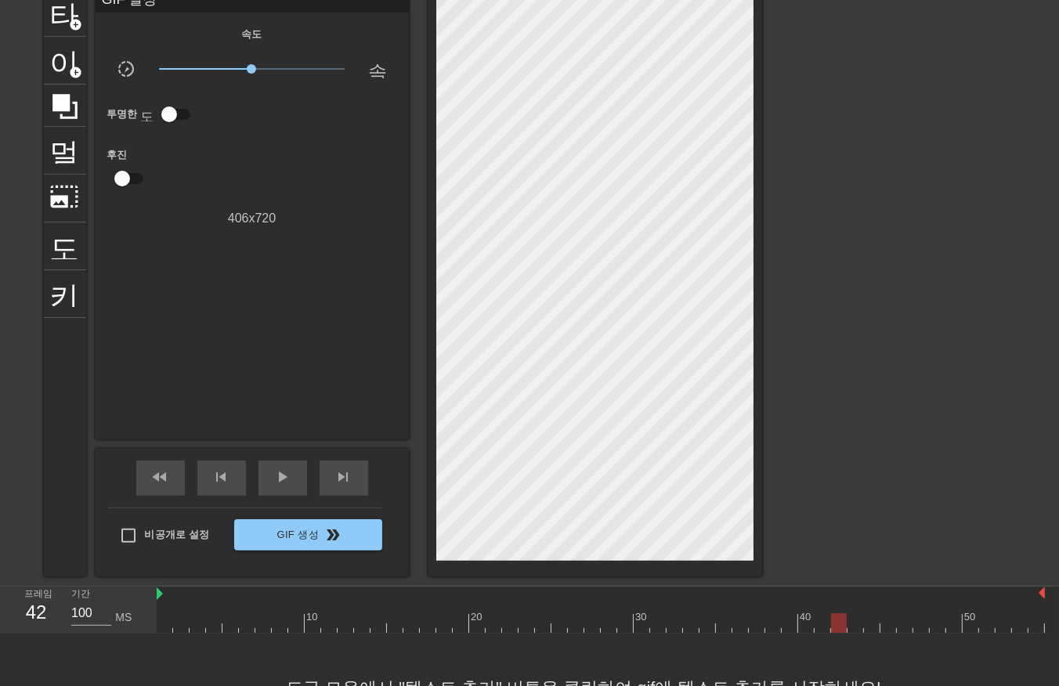
drag, startPoint x: 838, startPoint y: 628, endPoint x: 849, endPoint y: 627, distance: 11.0
click at [839, 628] on div at bounding box center [601, 624] width 889 height 20
click at [853, 625] on div at bounding box center [601, 624] width 889 height 20
drag, startPoint x: 866, startPoint y: 622, endPoint x: 867, endPoint y: 635, distance: 13.4
click at [867, 625] on div at bounding box center [601, 624] width 889 height 20
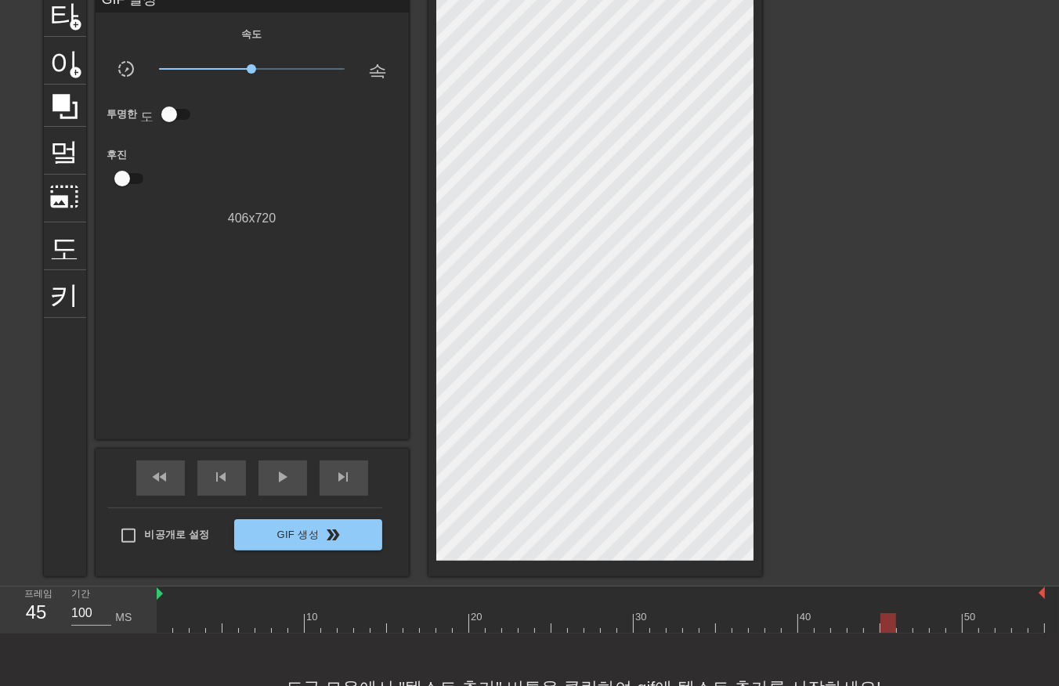
click at [888, 623] on div at bounding box center [601, 624] width 889 height 20
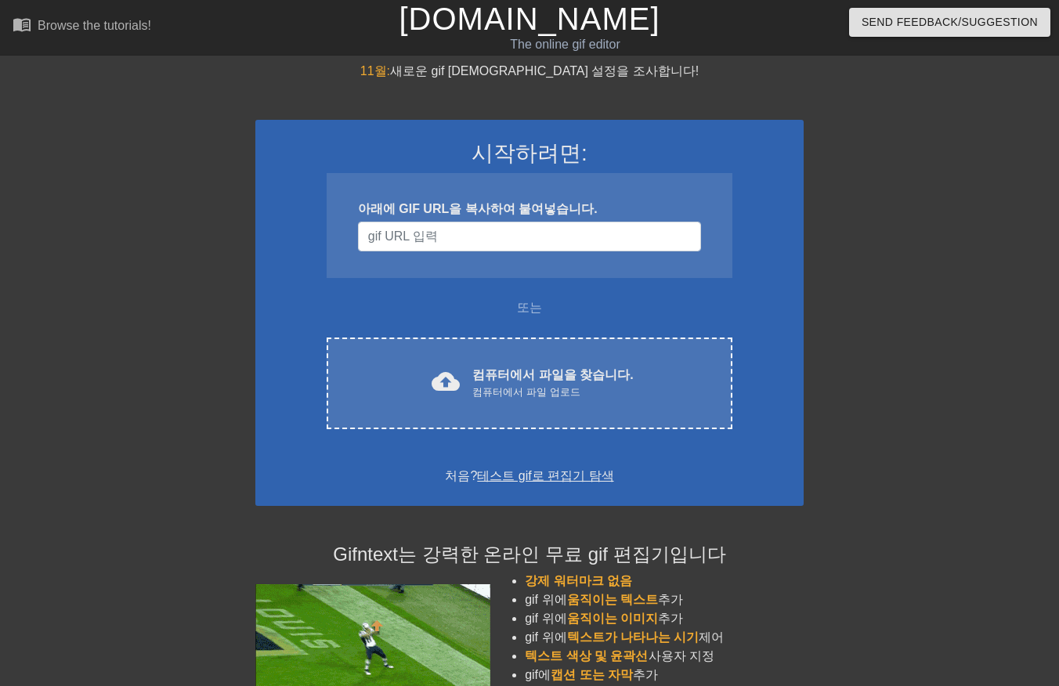
scroll to position [73, 0]
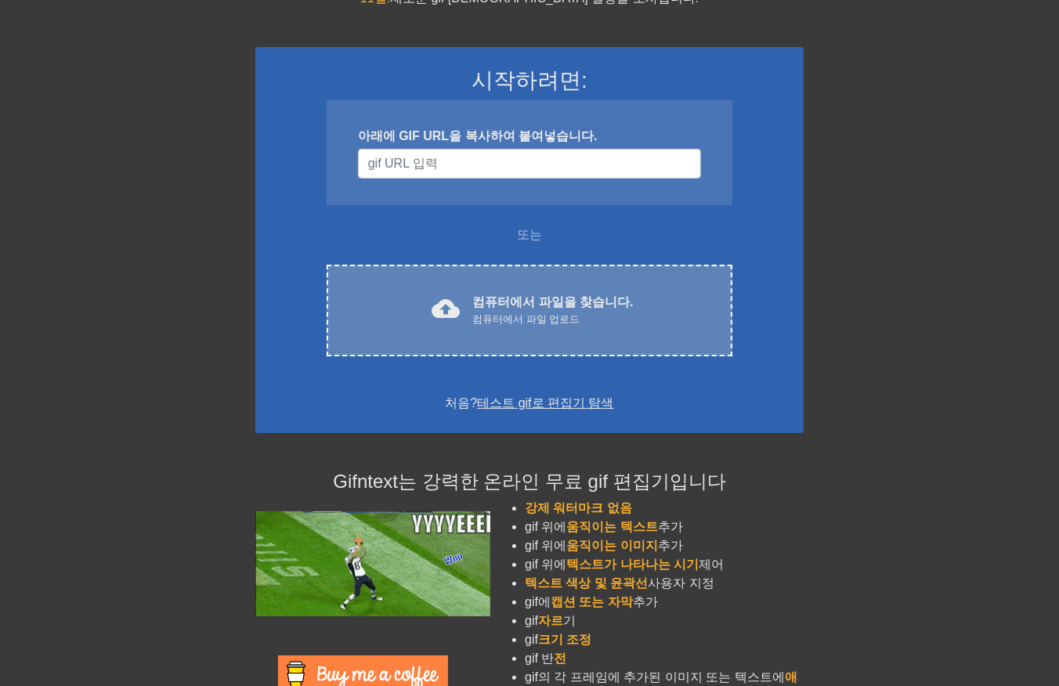
click at [537, 306] on font "컴퓨터에서 파일을 찾습니다." at bounding box center [553, 301] width 161 height 13
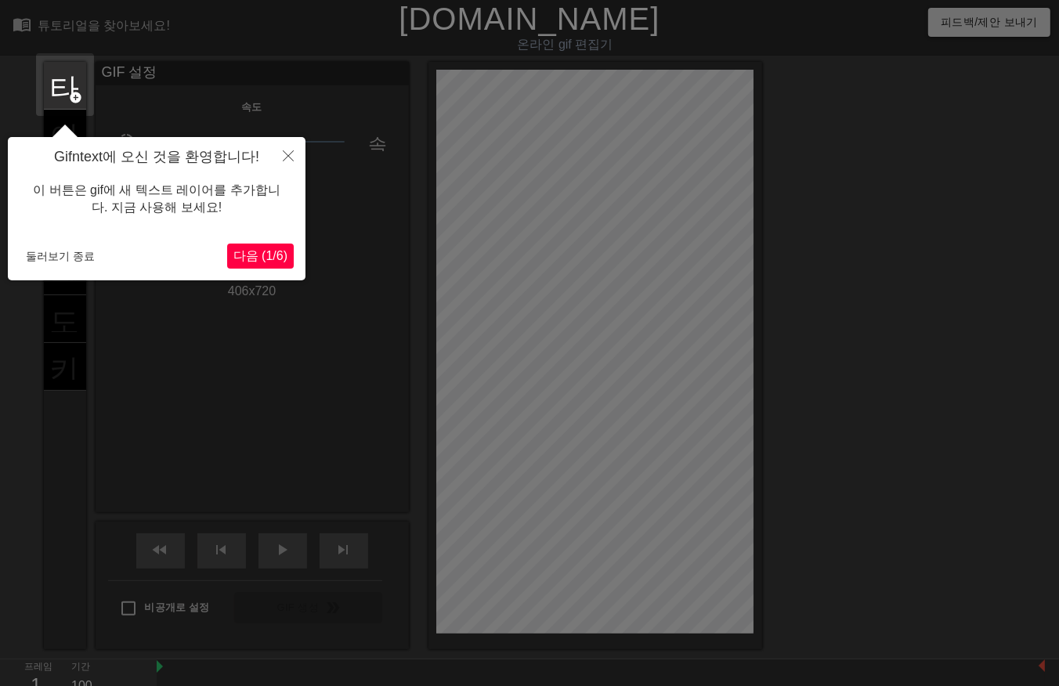
scroll to position [38, 0]
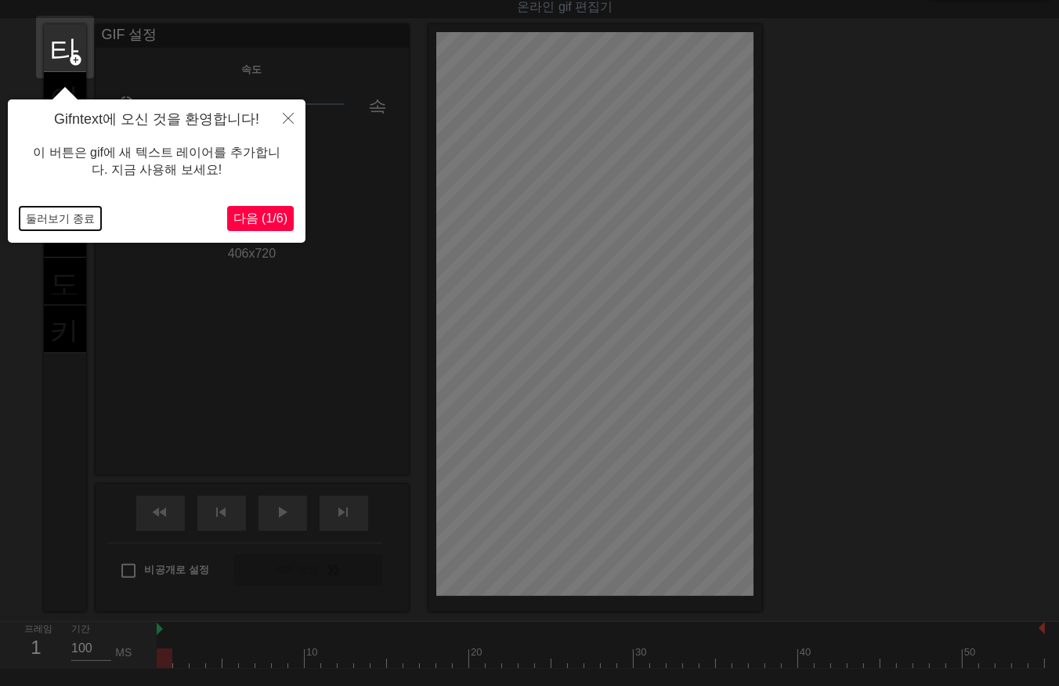
click at [73, 212] on button "둘러보기 종료" at bounding box center [60, 219] width 81 height 24
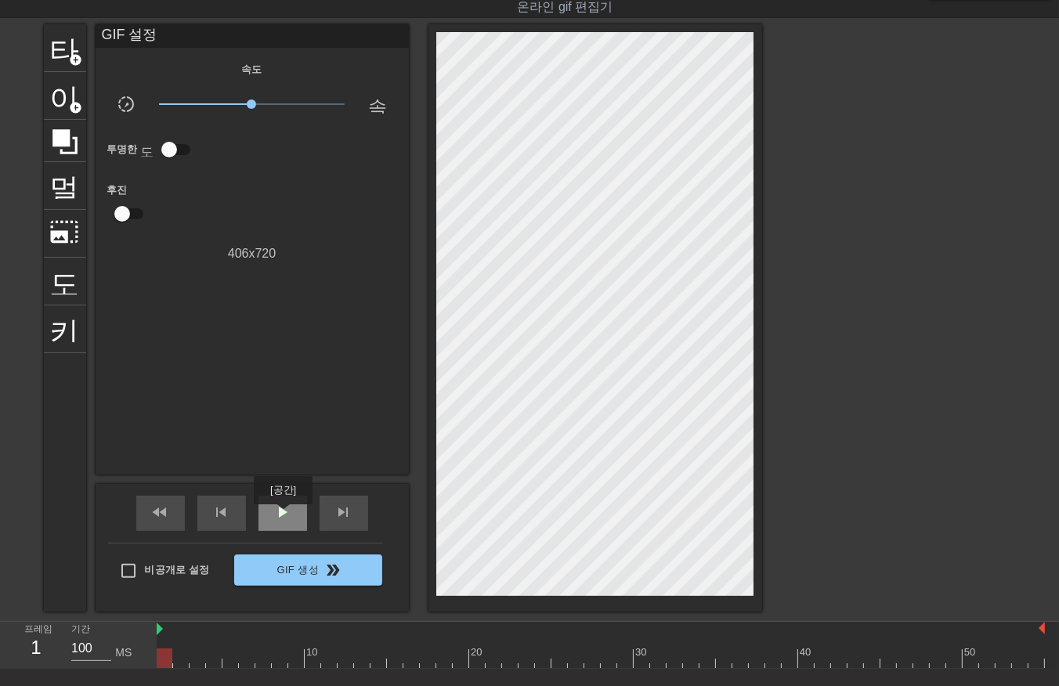
click at [283, 516] on span "play_arrow" at bounding box center [282, 512] width 19 height 19
click at [279, 519] on span "일시 중지" at bounding box center [282, 512] width 19 height 19
click at [161, 658] on div at bounding box center [601, 659] width 889 height 20
click at [181, 661] on div at bounding box center [601, 659] width 889 height 20
click at [199, 661] on div at bounding box center [601, 659] width 889 height 20
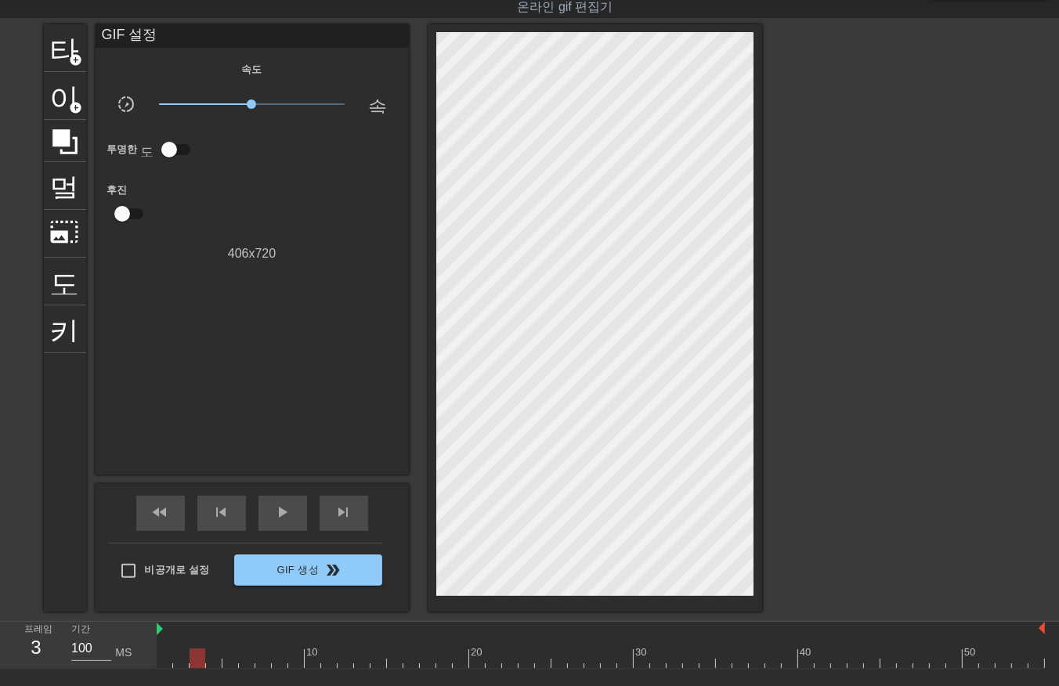
drag, startPoint x: 371, startPoint y: 664, endPoint x: 390, endPoint y: 659, distance: 19.4
click at [372, 664] on div at bounding box center [601, 659] width 889 height 20
drag, startPoint x: 468, startPoint y: 661, endPoint x: 476, endPoint y: 661, distance: 7.9
click at [470, 661] on div at bounding box center [601, 659] width 889 height 20
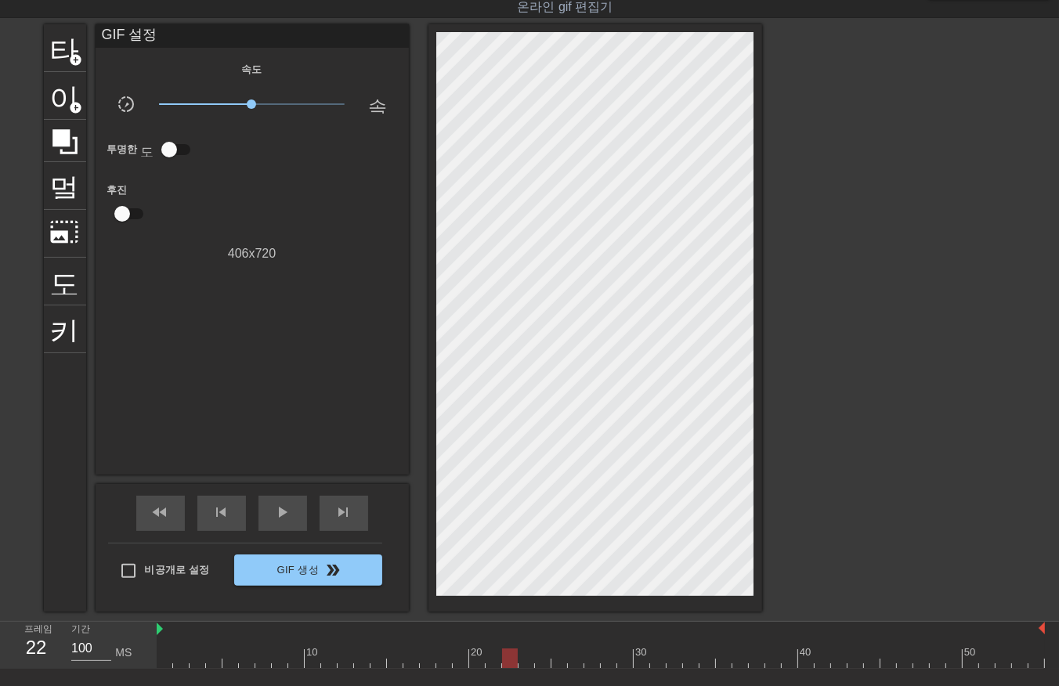
drag, startPoint x: 512, startPoint y: 666, endPoint x: 527, endPoint y: 662, distance: 15.4
click at [518, 664] on div at bounding box center [601, 659] width 889 height 20
drag, startPoint x: 528, startPoint y: 662, endPoint x: 570, endPoint y: 659, distance: 41.6
click at [549, 662] on div at bounding box center [601, 659] width 889 height 20
drag, startPoint x: 572, startPoint y: 659, endPoint x: 594, endPoint y: 654, distance: 22.4
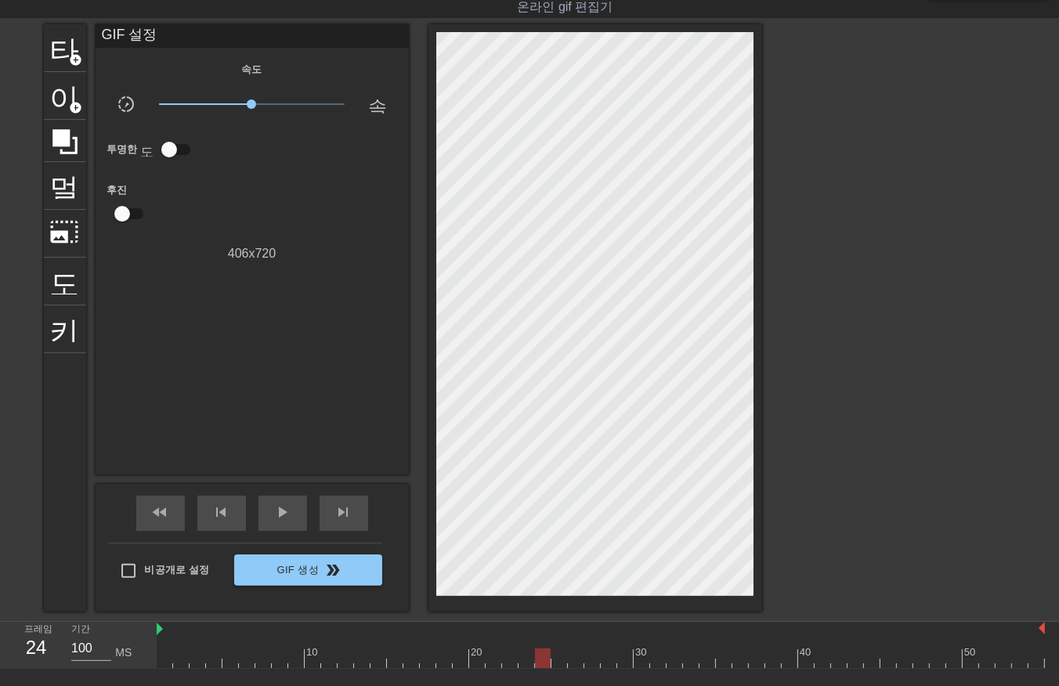
click at [590, 655] on div at bounding box center [601, 659] width 889 height 20
drag, startPoint x: 611, startPoint y: 653, endPoint x: 625, endPoint y: 651, distance: 14.2
click at [621, 652] on div at bounding box center [601, 659] width 889 height 20
drag, startPoint x: 632, startPoint y: 652, endPoint x: 649, endPoint y: 648, distance: 16.9
click at [646, 649] on div at bounding box center [601, 659] width 889 height 20
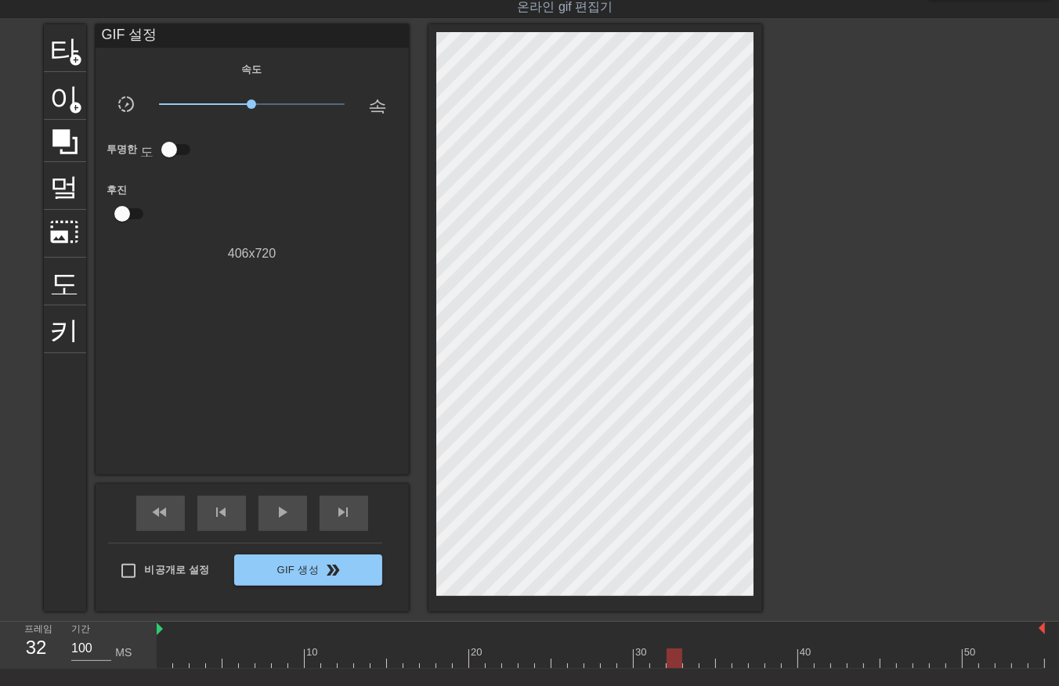
drag, startPoint x: 662, startPoint y: 648, endPoint x: 706, endPoint y: 637, distance: 45.2
click at [690, 641] on div "10 20 30 40 50" at bounding box center [601, 650] width 889 height 25
drag, startPoint x: 706, startPoint y: 637, endPoint x: 722, endPoint y: 639, distance: 15.8
click at [722, 639] on div "10 20 30 40 50" at bounding box center [601, 650] width 889 height 25
drag, startPoint x: 737, startPoint y: 635, endPoint x: 784, endPoint y: 632, distance: 46.3
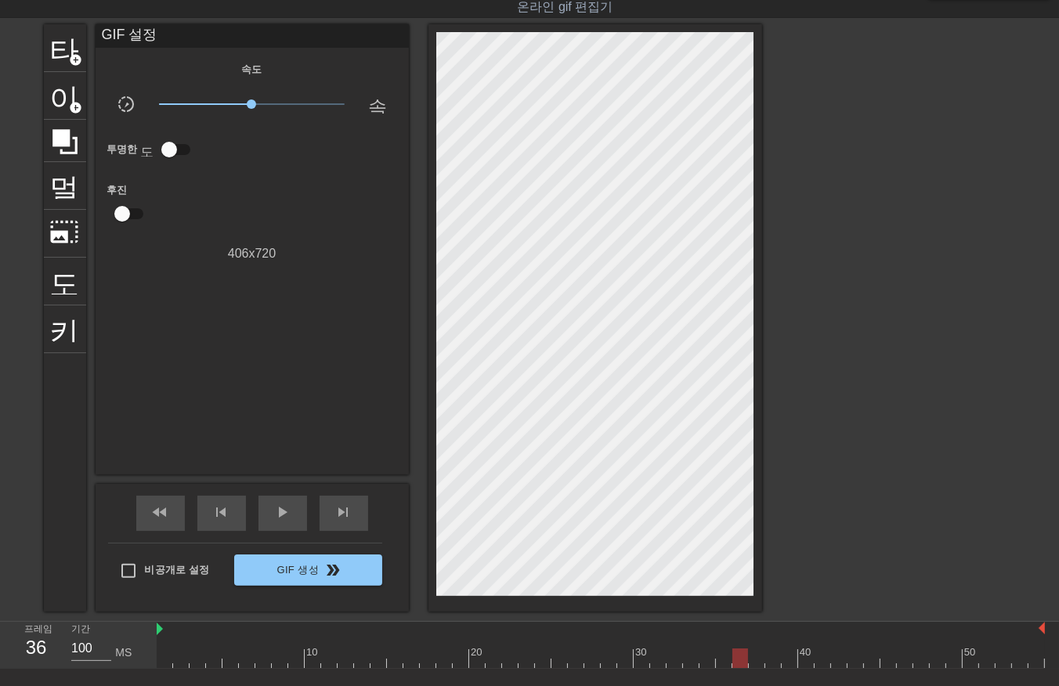
click at [772, 633] on div at bounding box center [601, 630] width 889 height 16
drag, startPoint x: 795, startPoint y: 633, endPoint x: 815, endPoint y: 630, distance: 19.8
click at [808, 632] on div at bounding box center [601, 630] width 889 height 16
drag, startPoint x: 820, startPoint y: 632, endPoint x: 831, endPoint y: 632, distance: 11.8
click at [828, 632] on div at bounding box center [601, 630] width 889 height 16
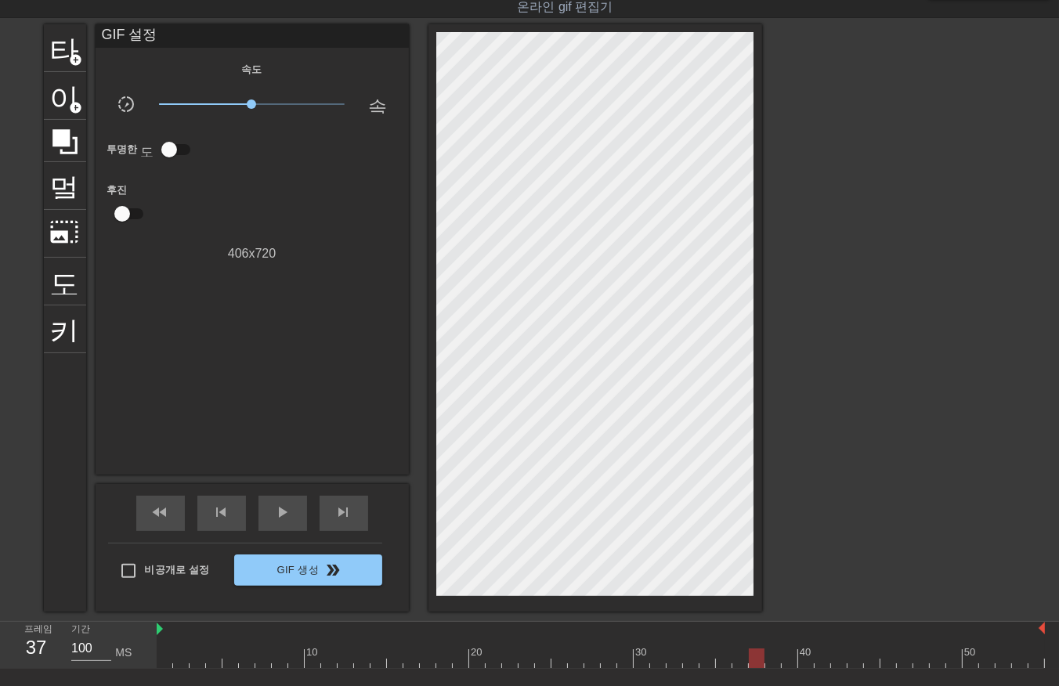
click at [833, 632] on div at bounding box center [601, 630] width 889 height 16
click at [809, 661] on div at bounding box center [601, 659] width 889 height 20
drag, startPoint x: 824, startPoint y: 660, endPoint x: 840, endPoint y: 660, distance: 15.7
click at [835, 661] on div at bounding box center [601, 659] width 889 height 20
drag, startPoint x: 842, startPoint y: 660, endPoint x: 865, endPoint y: 662, distance: 22.8
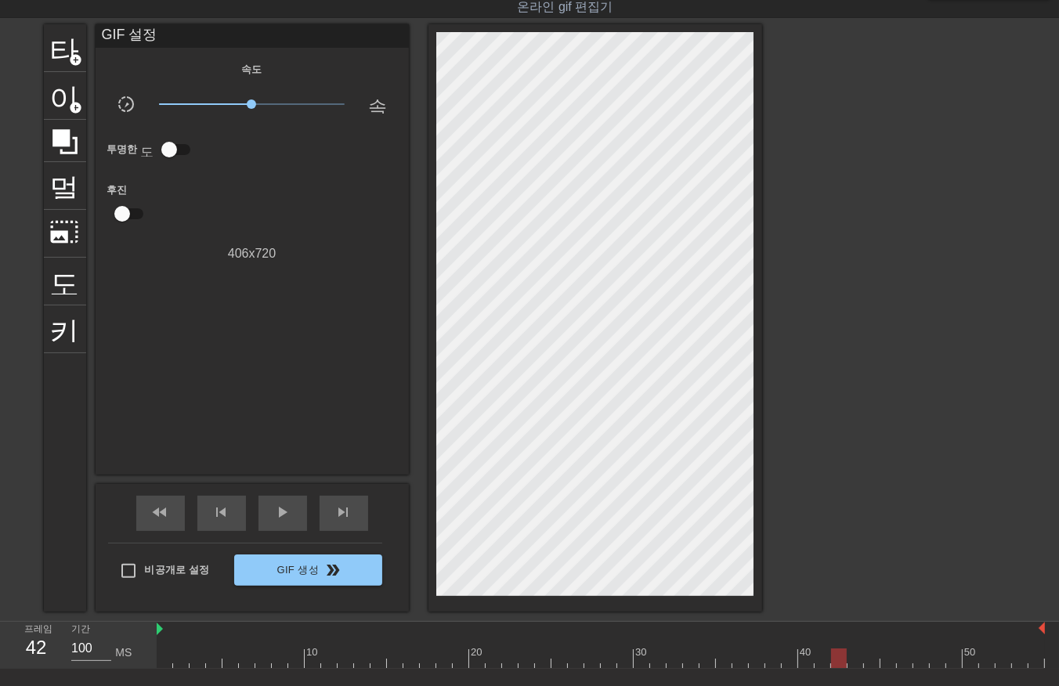
click at [860, 662] on div at bounding box center [601, 659] width 889 height 20
drag, startPoint x: 867, startPoint y: 661, endPoint x: 875, endPoint y: 662, distance: 8.7
click at [875, 662] on div at bounding box center [601, 659] width 889 height 20
drag, startPoint x: 895, startPoint y: 658, endPoint x: 922, endPoint y: 662, distance: 27.7
click at [905, 664] on div at bounding box center [601, 659] width 889 height 20
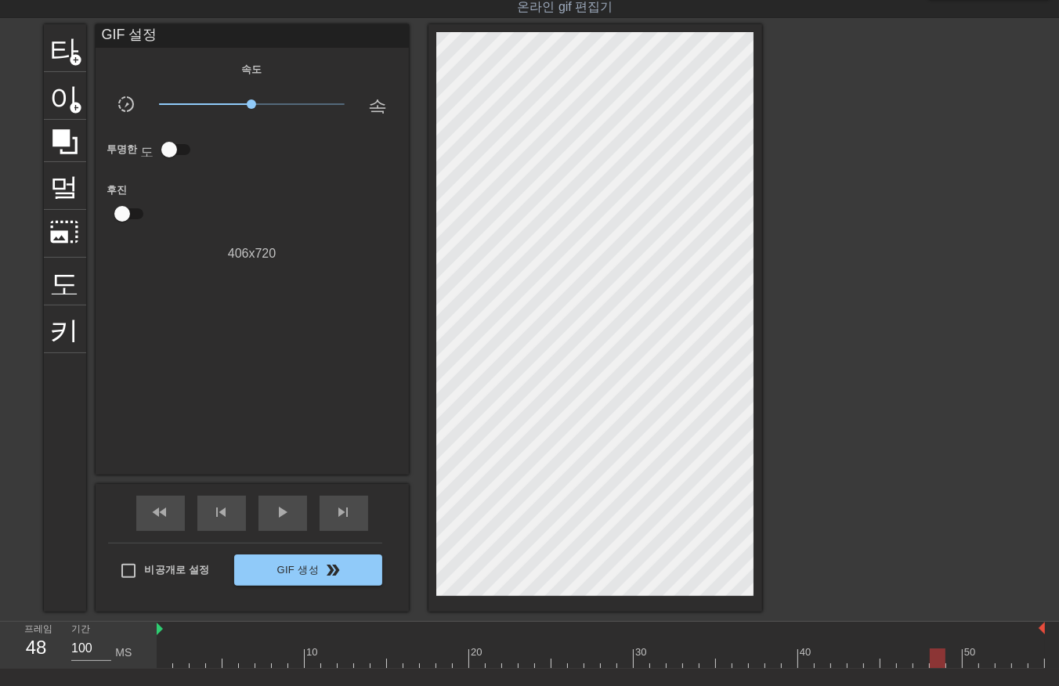
drag, startPoint x: 925, startPoint y: 662, endPoint x: 934, endPoint y: 667, distance: 9.8
click at [934, 667] on div at bounding box center [601, 659] width 889 height 20
drag, startPoint x: 943, startPoint y: 661, endPoint x: 969, endPoint y: 658, distance: 26.0
click at [953, 663] on div at bounding box center [601, 659] width 889 height 20
click at [976, 661] on div at bounding box center [601, 659] width 889 height 20
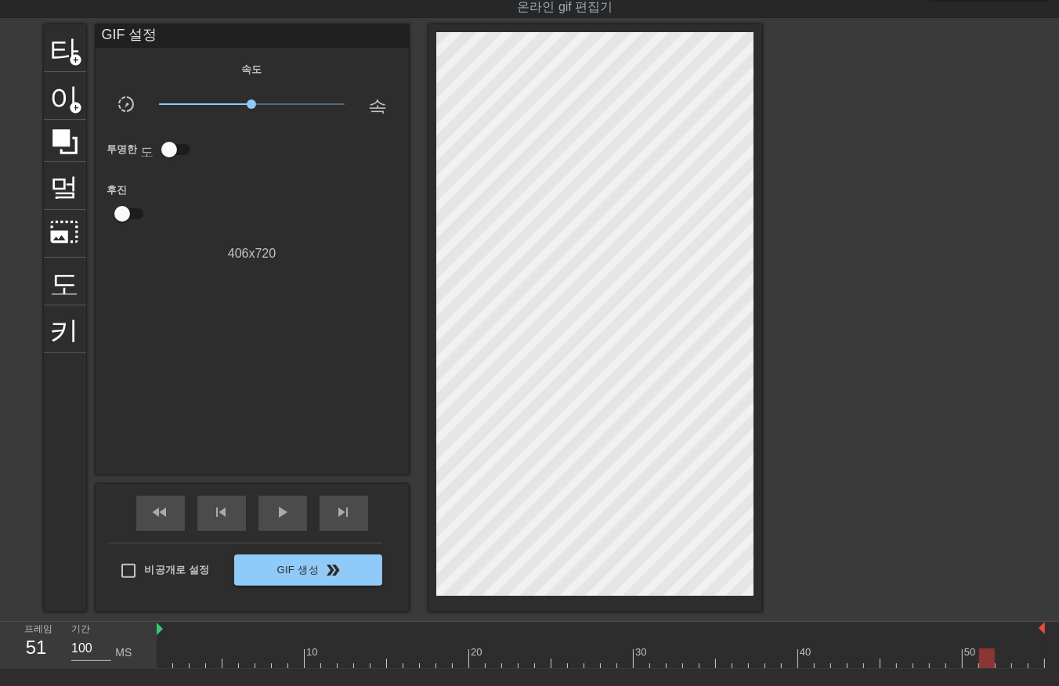
drag, startPoint x: 990, startPoint y: 659, endPoint x: 1004, endPoint y: 656, distance: 14.4
click at [995, 658] on div at bounding box center [601, 659] width 889 height 20
drag, startPoint x: 1004, startPoint y: 655, endPoint x: 1013, endPoint y: 655, distance: 9.4
click at [1008, 655] on div at bounding box center [601, 659] width 889 height 20
drag, startPoint x: 1032, startPoint y: 662, endPoint x: 1050, endPoint y: 662, distance: 18.0
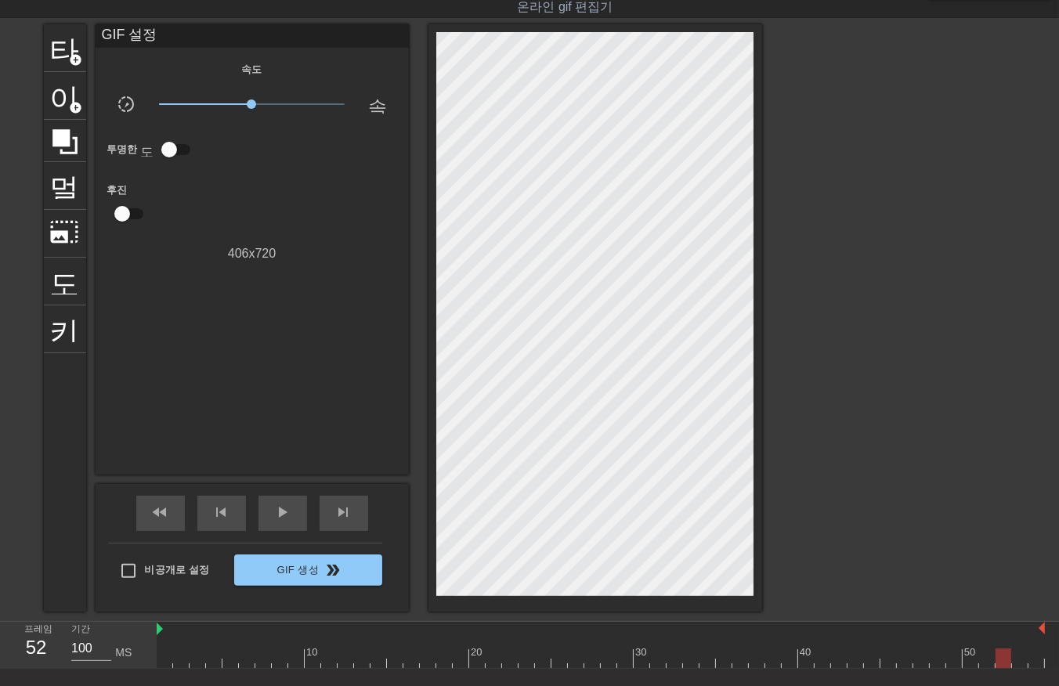
click at [1038, 663] on div at bounding box center [601, 659] width 889 height 20
click at [1048, 660] on div "10 20 30 40 50" at bounding box center [608, 645] width 903 height 47
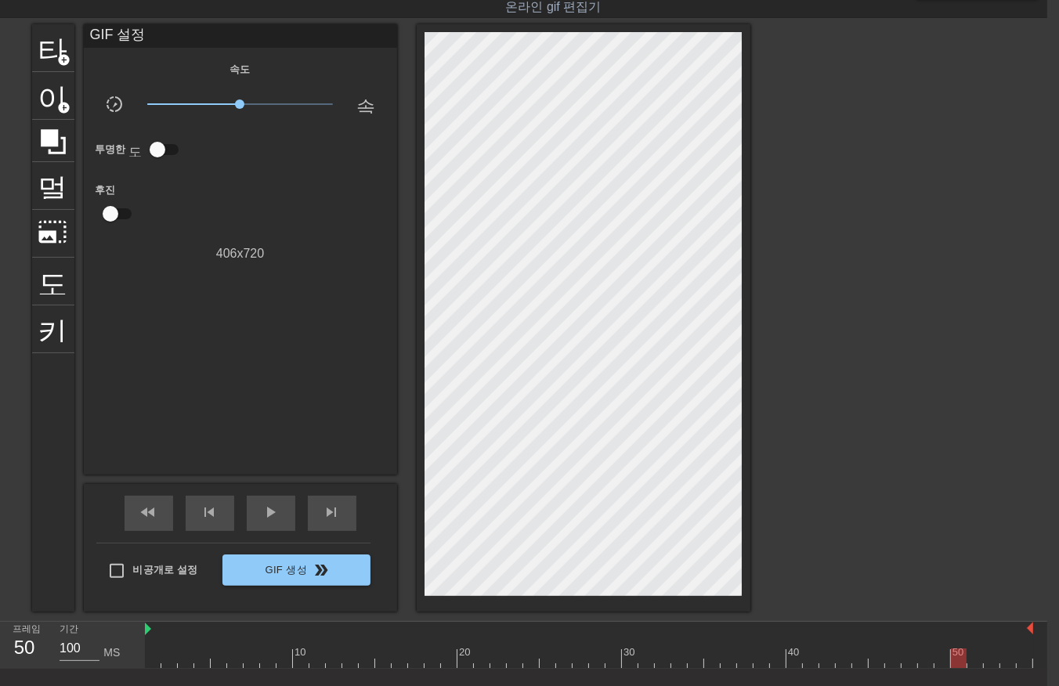
drag, startPoint x: 961, startPoint y: 663, endPoint x: 982, endPoint y: 658, distance: 20.9
click at [962, 663] on div at bounding box center [589, 659] width 889 height 20
drag, startPoint x: 973, startPoint y: 659, endPoint x: 991, endPoint y: 664, distance: 18.6
click at [981, 664] on div at bounding box center [589, 659] width 889 height 20
drag, startPoint x: 992, startPoint y: 660, endPoint x: 1005, endPoint y: 663, distance: 12.9
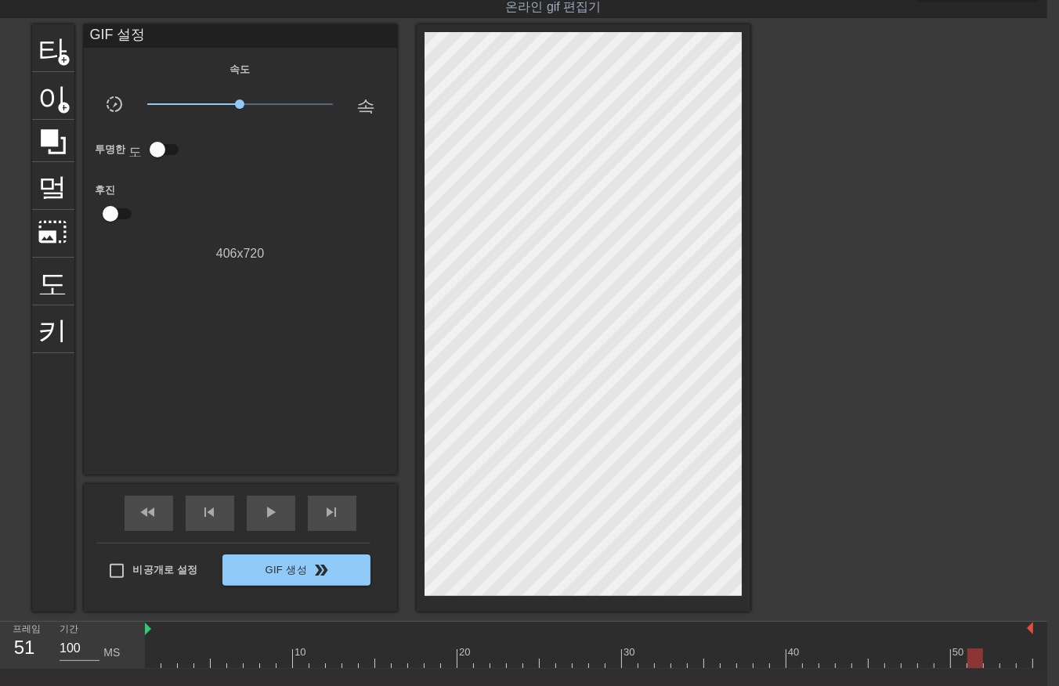
click at [994, 661] on div at bounding box center [589, 659] width 889 height 20
drag, startPoint x: 1007, startPoint y: 661, endPoint x: 1016, endPoint y: 664, distance: 9.2
click at [1013, 664] on div at bounding box center [589, 659] width 889 height 20
click at [1023, 658] on div at bounding box center [589, 659] width 889 height 20
click at [1041, 656] on div "10 20 30 40 50" at bounding box center [596, 645] width 903 height 47
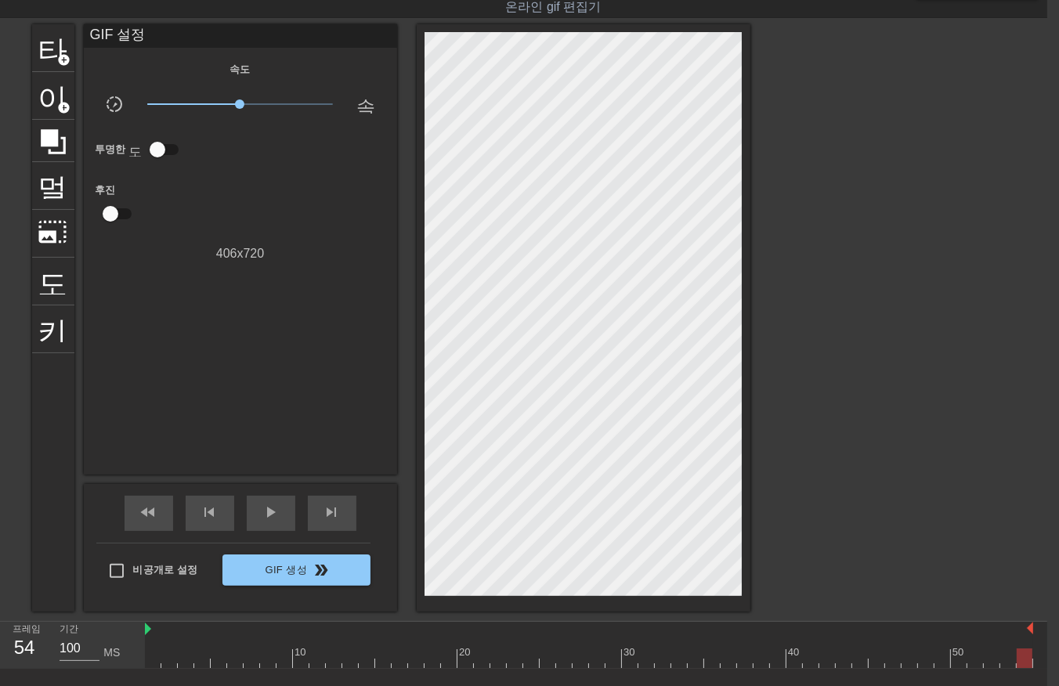
click at [147, 658] on div at bounding box center [589, 659] width 889 height 20
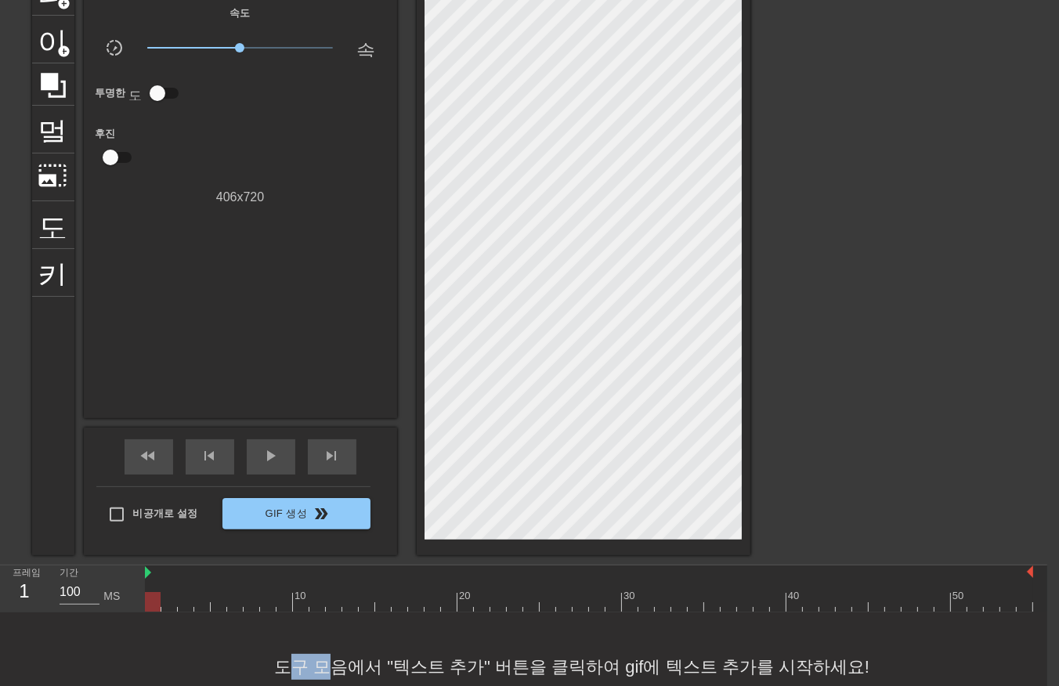
scroll to position [129, 13]
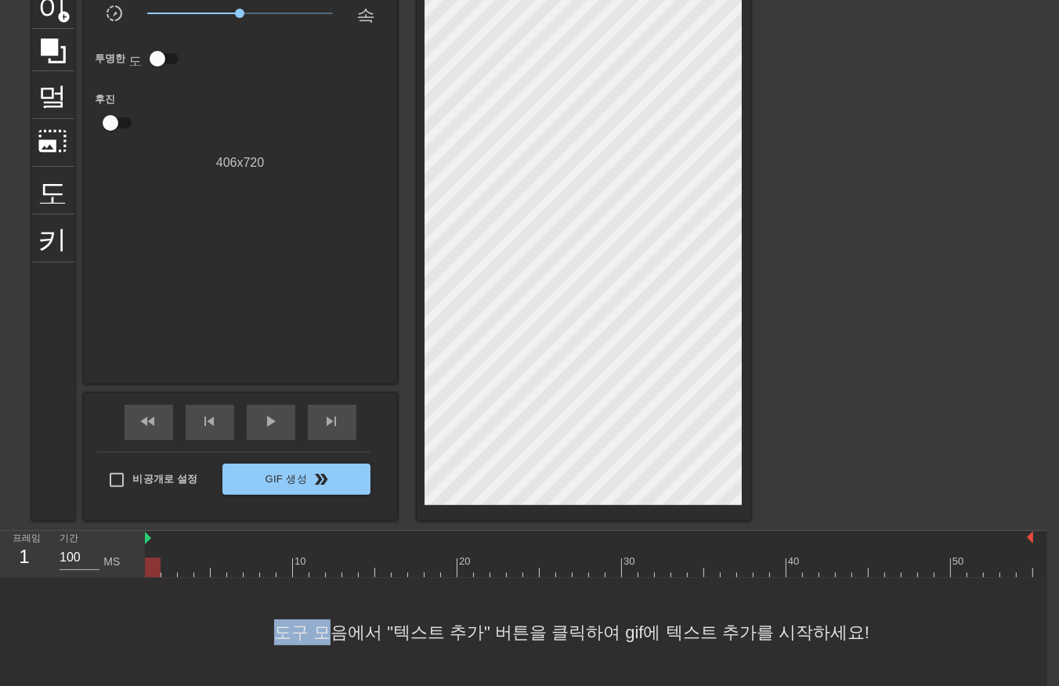
drag, startPoint x: 326, startPoint y: 686, endPoint x: 236, endPoint y: 709, distance: 93.1
click at [236, 686] on html "menu_book 튜토리얼을 찾아보세요! [DOMAIN_NAME] 온라인 gif 편집기 피드백/제안 보내기 타이틀 add_circle 이미지 …" at bounding box center [517, 279] width 1059 height 816
drag, startPoint x: 236, startPoint y: 709, endPoint x: 147, endPoint y: 567, distance: 167.6
click at [147, 567] on div at bounding box center [153, 568] width 16 height 20
click at [168, 565] on div at bounding box center [589, 568] width 889 height 20
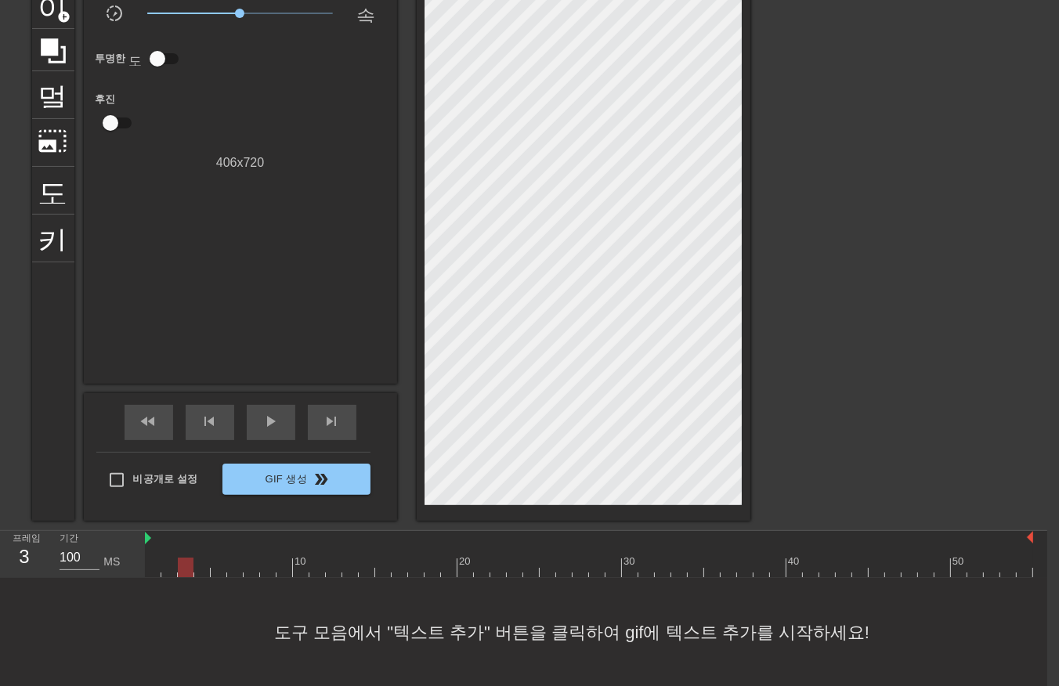
click at [184, 563] on div at bounding box center [589, 568] width 889 height 20
click at [197, 563] on div at bounding box center [589, 568] width 889 height 20
click at [213, 569] on div at bounding box center [589, 568] width 889 height 20
click at [231, 570] on div at bounding box center [589, 568] width 889 height 20
drag, startPoint x: 245, startPoint y: 572, endPoint x: 253, endPoint y: 581, distance: 11.6
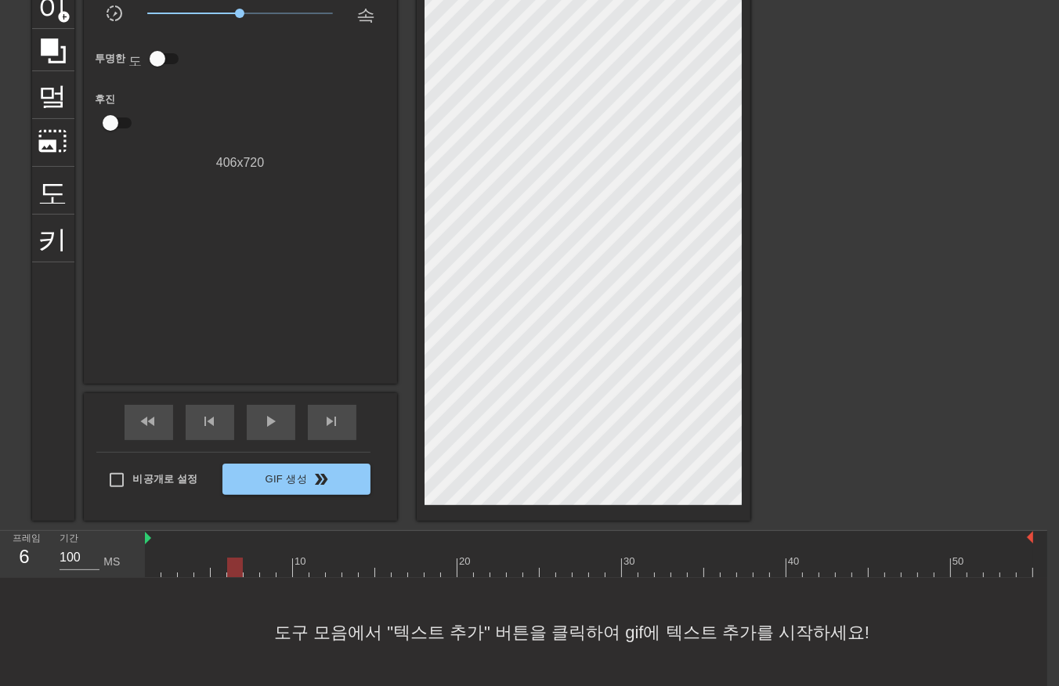
click at [246, 572] on div at bounding box center [589, 568] width 889 height 20
click at [262, 573] on div at bounding box center [589, 568] width 889 height 20
click at [281, 566] on div at bounding box center [589, 568] width 889 height 20
click at [294, 570] on div at bounding box center [589, 568] width 889 height 20
click at [311, 570] on div at bounding box center [589, 568] width 889 height 20
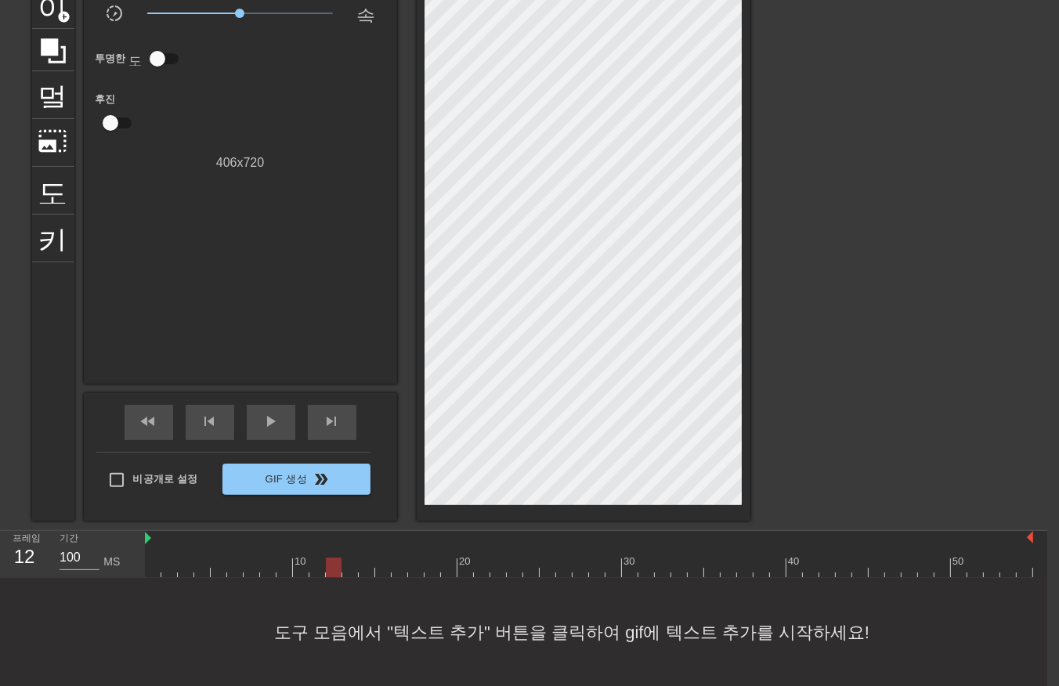
click at [334, 568] on div at bounding box center [589, 568] width 889 height 20
drag, startPoint x: 347, startPoint y: 566, endPoint x: 357, endPoint y: 567, distance: 9.5
click at [347, 567] on div at bounding box center [589, 568] width 889 height 20
drag, startPoint x: 362, startPoint y: 567, endPoint x: 369, endPoint y: 573, distance: 9.4
click at [362, 567] on div at bounding box center [589, 568] width 889 height 20
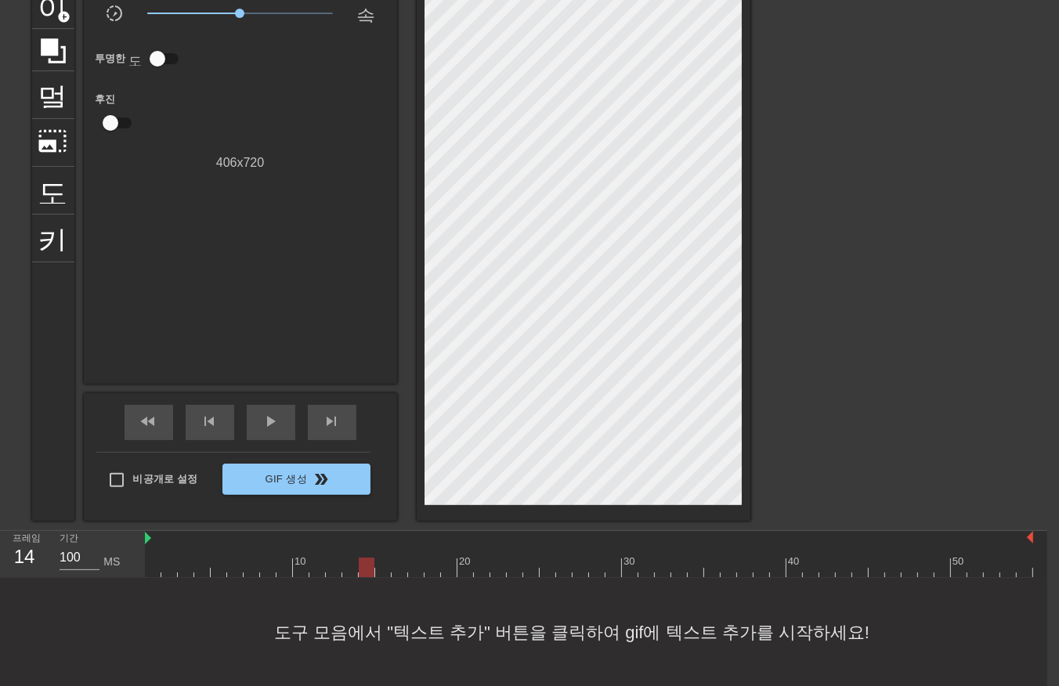
click at [379, 569] on div at bounding box center [589, 568] width 889 height 20
click at [398, 567] on div at bounding box center [589, 568] width 889 height 20
click at [410, 567] on div at bounding box center [589, 568] width 889 height 20
click at [433, 567] on div at bounding box center [589, 568] width 889 height 20
click at [443, 569] on div at bounding box center [589, 568] width 889 height 20
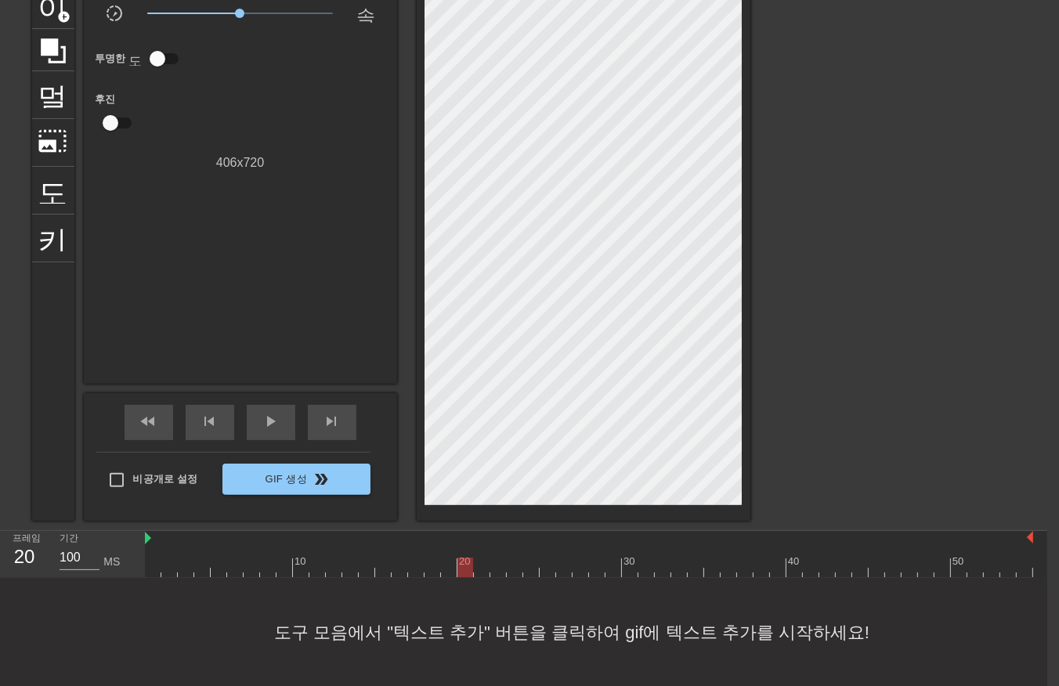
drag
click at [461, 569] on div at bounding box center [589, 568] width 889 height 20
click at [479, 573] on div at bounding box center [589, 568] width 889 height 20
click at [497, 567] on div at bounding box center [589, 568] width 889 height 20
click at [512, 566] on div at bounding box center [589, 568] width 889 height 20
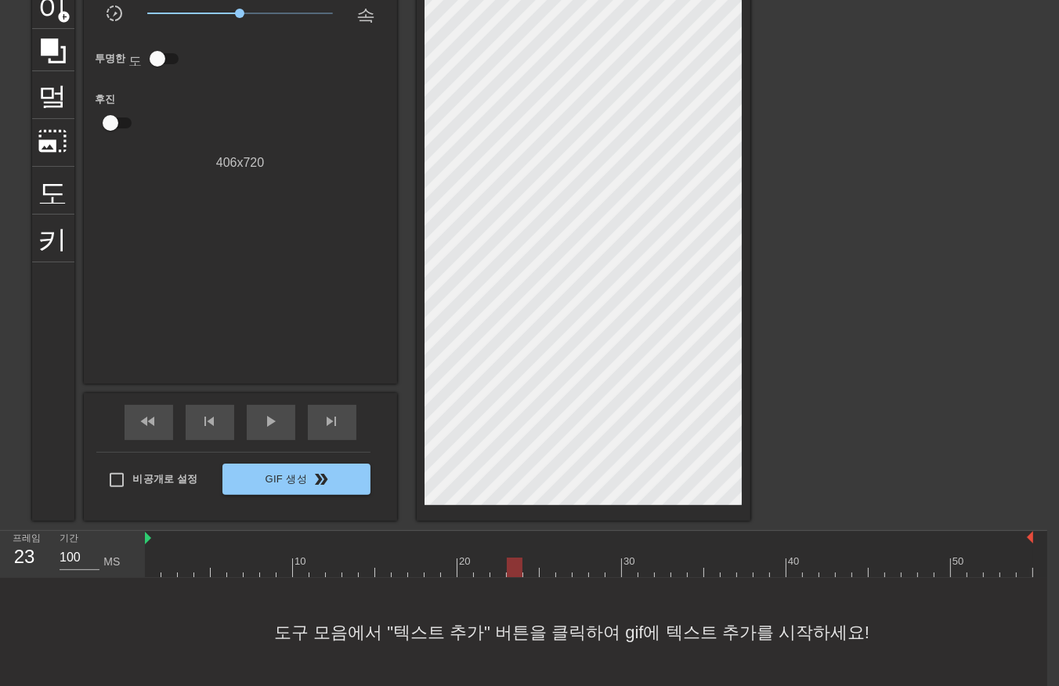
click at [525, 564] on div at bounding box center [589, 568] width 889 height 20
click at [546, 569] on div at bounding box center [589, 568] width 889 height 20
drag, startPoint x: 560, startPoint y: 567, endPoint x: 570, endPoint y: 570, distance: 9.9
click at [562, 570] on div at bounding box center [589, 568] width 889 height 20
drag, startPoint x: 577, startPoint y: 565, endPoint x: 588, endPoint y: 561, distance: 12.4
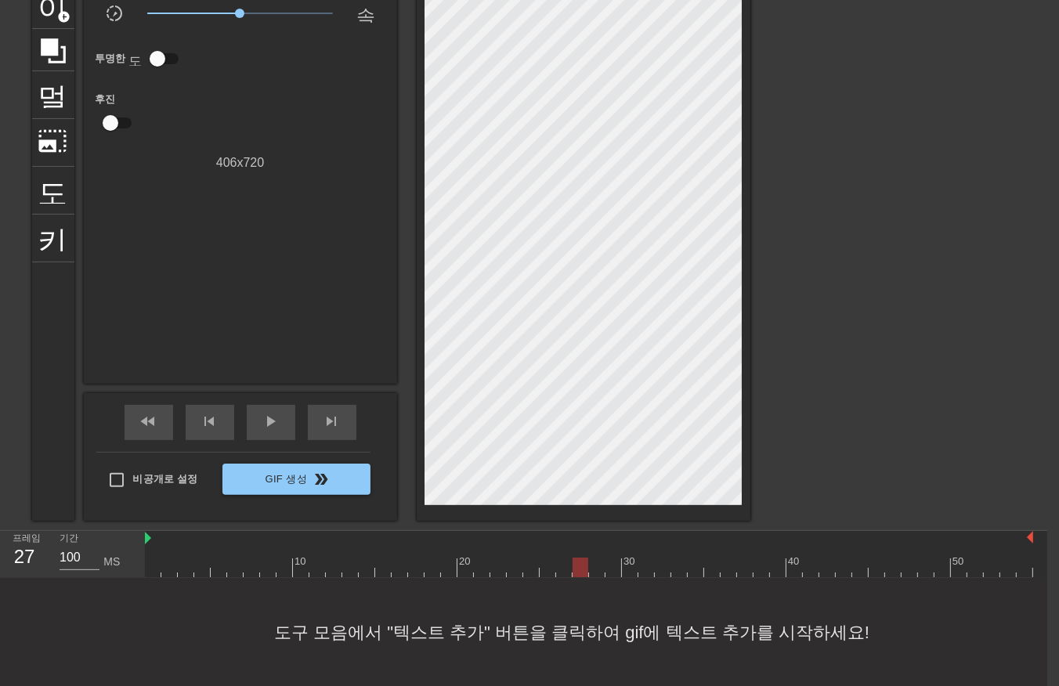
click at [577, 566] on div at bounding box center [589, 568] width 889 height 20
click at [593, 565] on div at bounding box center [589, 568] width 889 height 20
drag, startPoint x: 607, startPoint y: 566, endPoint x: 623, endPoint y: 574, distance: 17.9
click at [607, 568] on div at bounding box center [589, 568] width 889 height 20
click at [625, 570] on div at bounding box center [589, 568] width 889 height 20
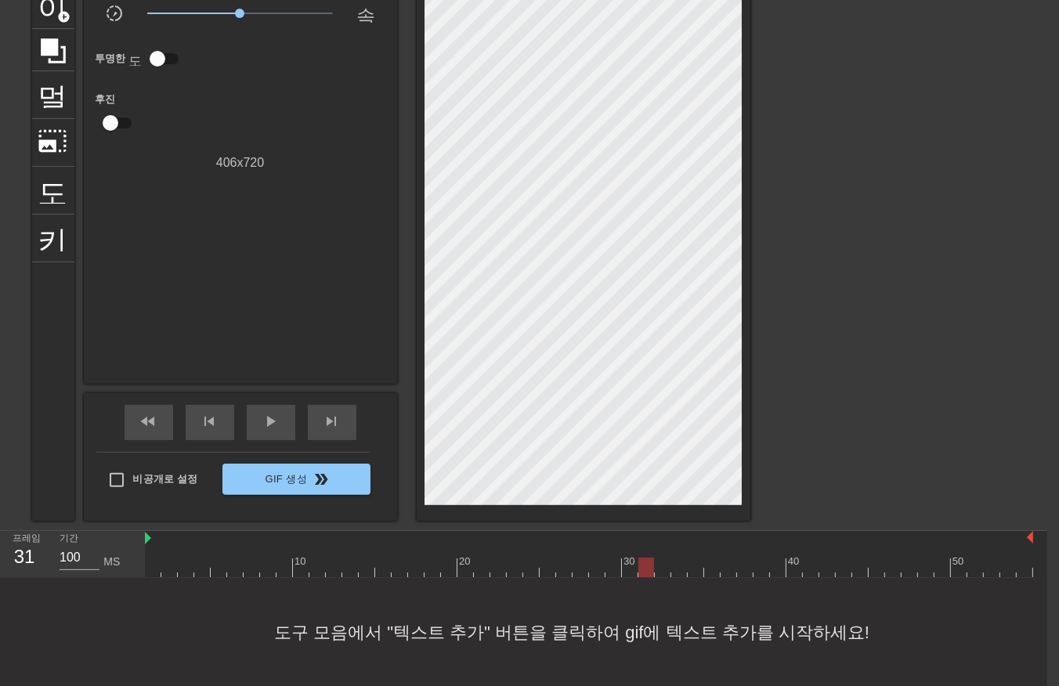
click at [644, 568] on div at bounding box center [589, 568] width 889 height 20
click at [660, 569] on div at bounding box center [589, 568] width 889 height 20
drag, startPoint x: 675, startPoint y: 567, endPoint x: 684, endPoint y: 569, distance: 8.8
click at [677, 569] on div at bounding box center [589, 568] width 889 height 20
click at [687, 568] on div at bounding box center [589, 568] width 889 height 20
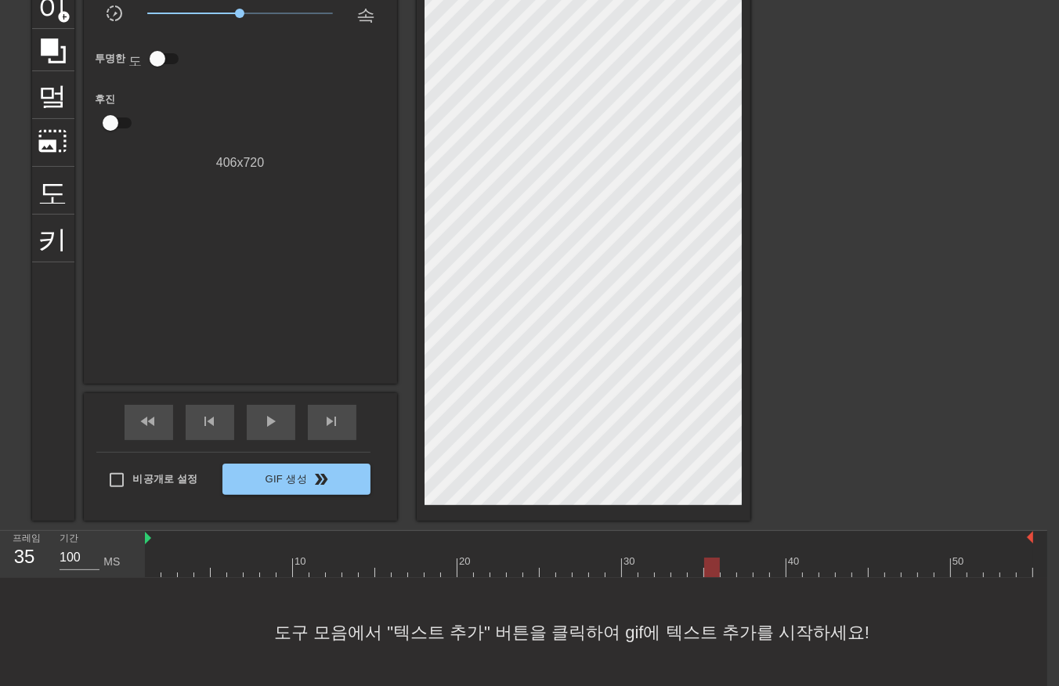
drag, startPoint x: 706, startPoint y: 569, endPoint x: 715, endPoint y: 577, distance: 12.2
click at [706, 570] on div at bounding box center [589, 568] width 889 height 20
click at [725, 570] on div at bounding box center [589, 568] width 889 height 20
drag, startPoint x: 740, startPoint y: 568, endPoint x: 750, endPoint y: 570, distance: 9.5
click at [740, 570] on div at bounding box center [589, 568] width 889 height 20
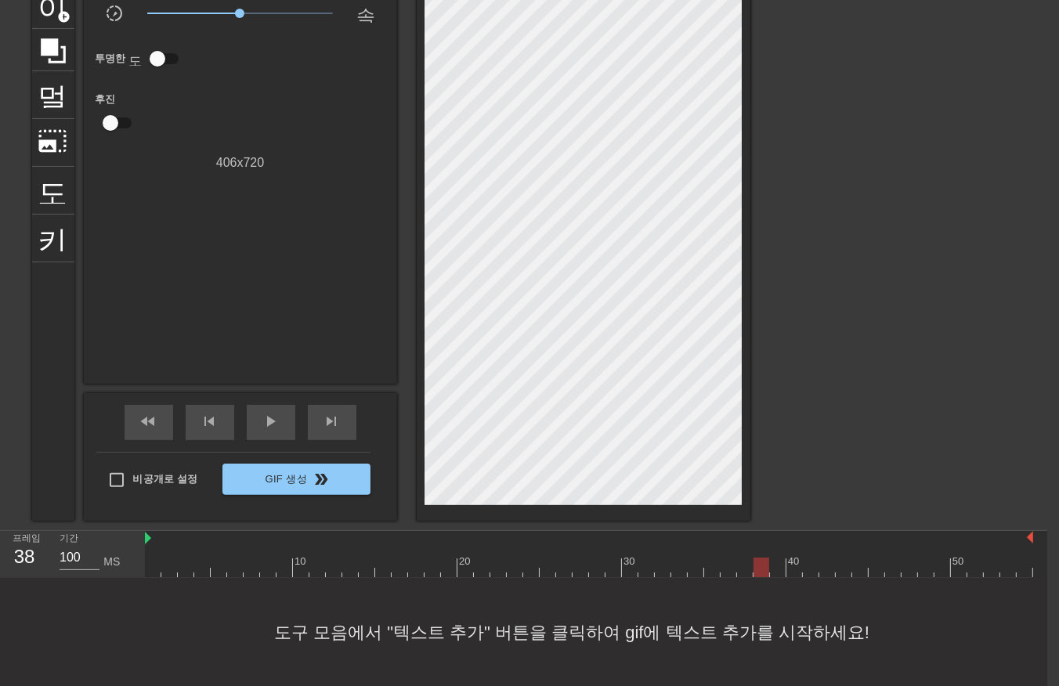
click at [752, 566] on div at bounding box center [589, 568] width 889 height 20
click at [777, 570] on div at bounding box center [589, 568] width 889 height 20
click at [791, 574] on div at bounding box center [589, 568] width 889 height 20
drag, startPoint x: 808, startPoint y: 564, endPoint x: 802, endPoint y: 575, distance: 12.3
click at [804, 573] on div at bounding box center [589, 568] width 889 height 20
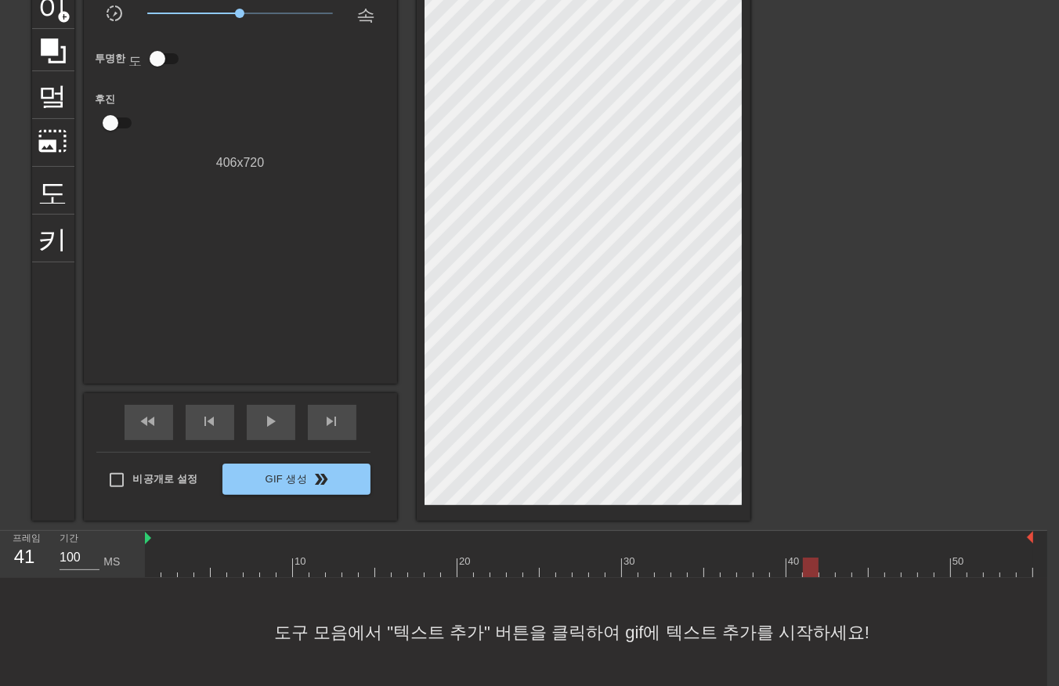
click at [823, 568] on div at bounding box center [589, 568] width 889 height 20
drag, startPoint x: 839, startPoint y: 561, endPoint x: 849, endPoint y: 562, distance: 10.2
click at [840, 565] on div at bounding box center [589, 568] width 889 height 20
drag, startPoint x: 855, startPoint y: 560, endPoint x: 871, endPoint y: 564, distance: 16.9
click at [856, 562] on div at bounding box center [589, 568] width 889 height 20
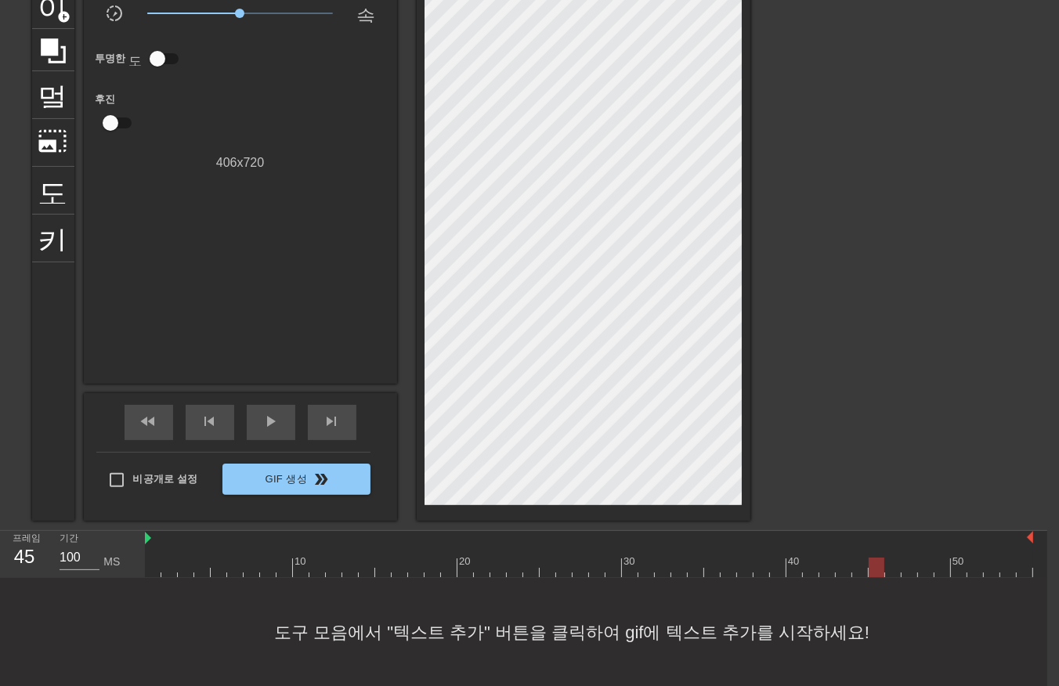
drag, startPoint x: 873, startPoint y: 564, endPoint x: 880, endPoint y: 568, distance: 8.1
click at [873, 567] on div at bounding box center [589, 568] width 889 height 20
click at [894, 564] on div at bounding box center [589, 568] width 889 height 20
drag, startPoint x: 904, startPoint y: 567, endPoint x: 915, endPoint y: 567, distance: 11.0
click at [904, 567] on div at bounding box center [589, 568] width 889 height 20
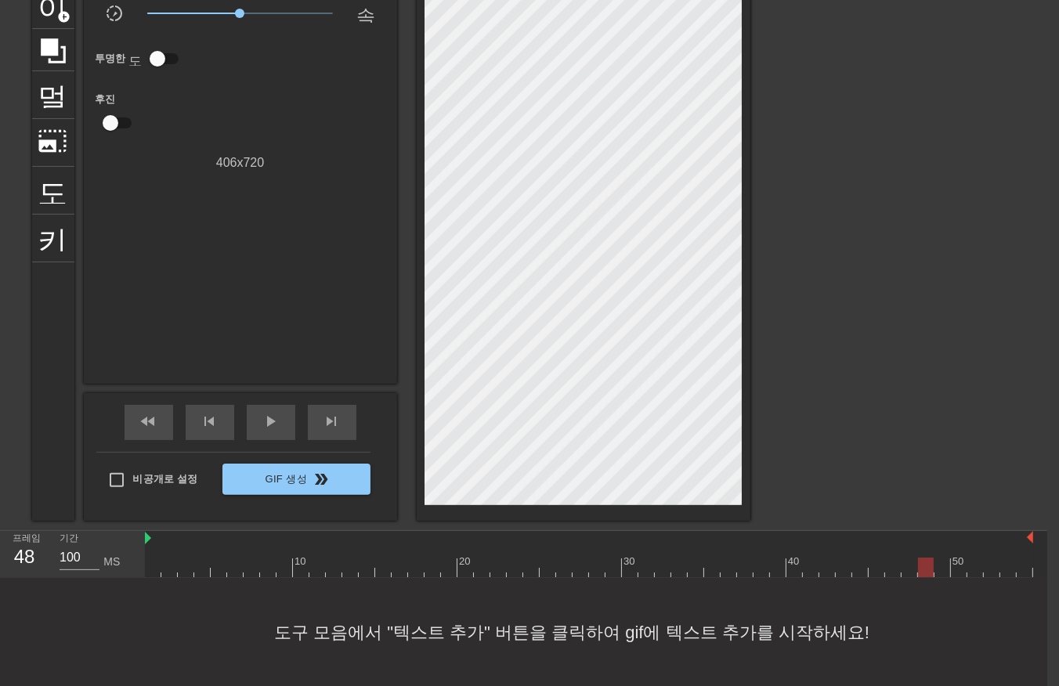
drag, startPoint x: 920, startPoint y: 563, endPoint x: 930, endPoint y: 563, distance: 10.2
click at [923, 564] on div at bounding box center [589, 568] width 889 height 20
click at [941, 564] on div at bounding box center [589, 568] width 889 height 20
click at [964, 567] on div at bounding box center [589, 568] width 889 height 20
drag, startPoint x: 973, startPoint y: 565, endPoint x: 989, endPoint y: 567, distance: 15.8
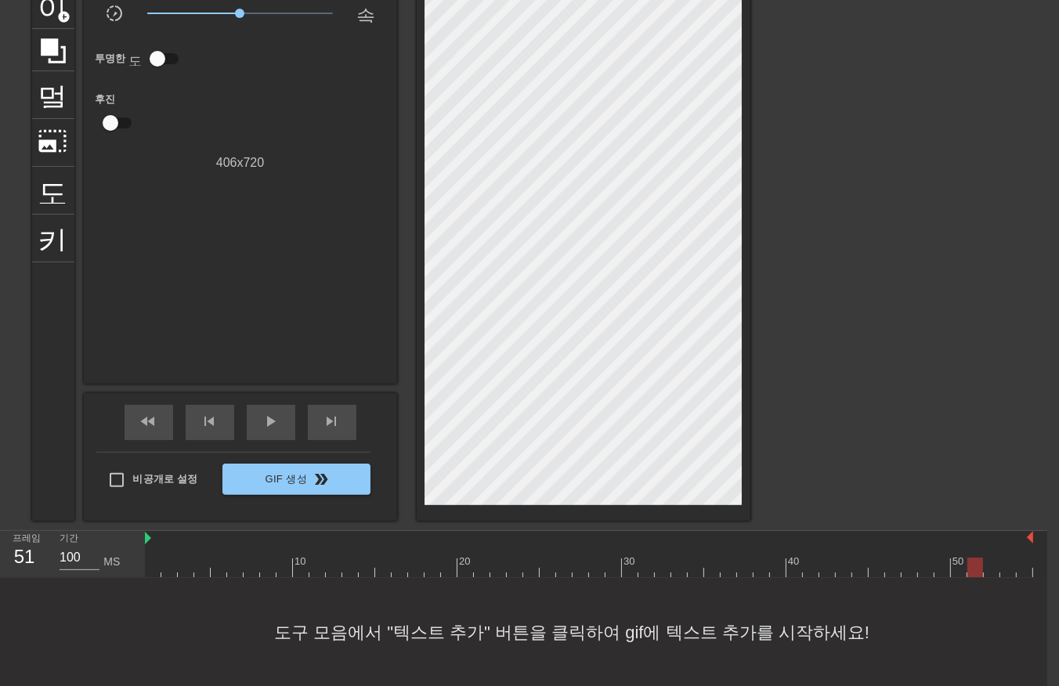
click at [979, 572] on div at bounding box center [589, 568] width 889 height 20
drag, startPoint x: 994, startPoint y: 561, endPoint x: 988, endPoint y: 572, distance: 12.3
click at [988, 572] on div at bounding box center [589, 568] width 889 height 20
click at [1005, 568] on div at bounding box center [589, 568] width 889 height 20
drag, startPoint x: 1021, startPoint y: 562, endPoint x: 1030, endPoint y: 567, distance: 9.8
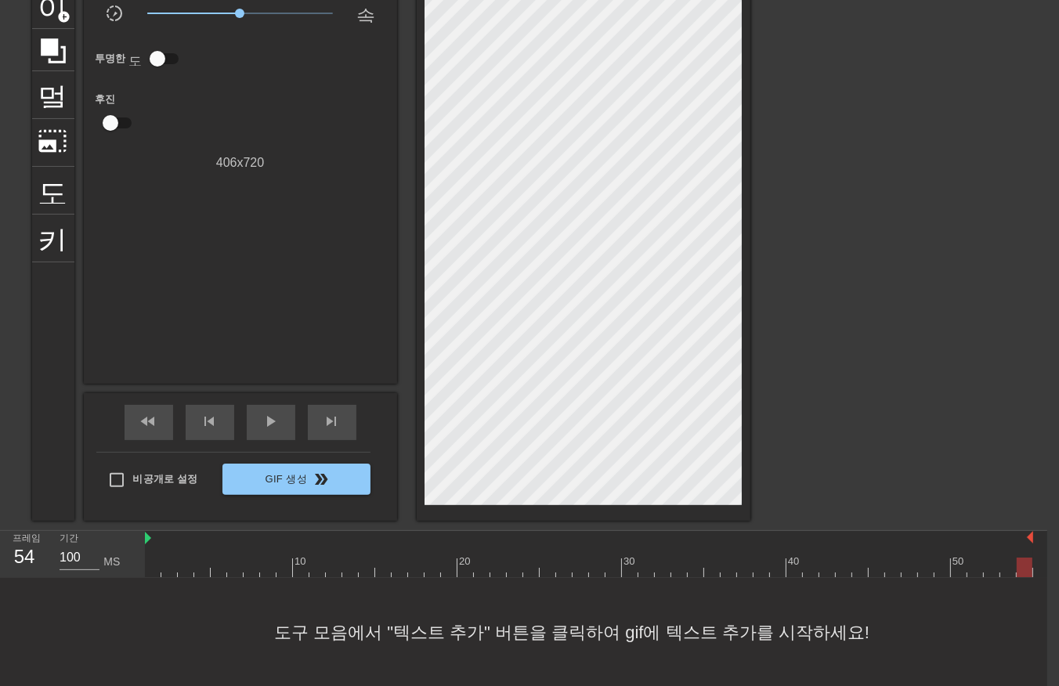
click at [1024, 565] on div at bounding box center [589, 568] width 889 height 20
click at [1035, 565] on div "10 20 30 40 50" at bounding box center [596, 554] width 903 height 47
click at [1037, 559] on div "10 20 30 40 50" at bounding box center [596, 554] width 903 height 47
click at [1034, 561] on div "10 20 30 40 50" at bounding box center [596, 554] width 903 height 47
